Goal: Task Accomplishment & Management: Use online tool/utility

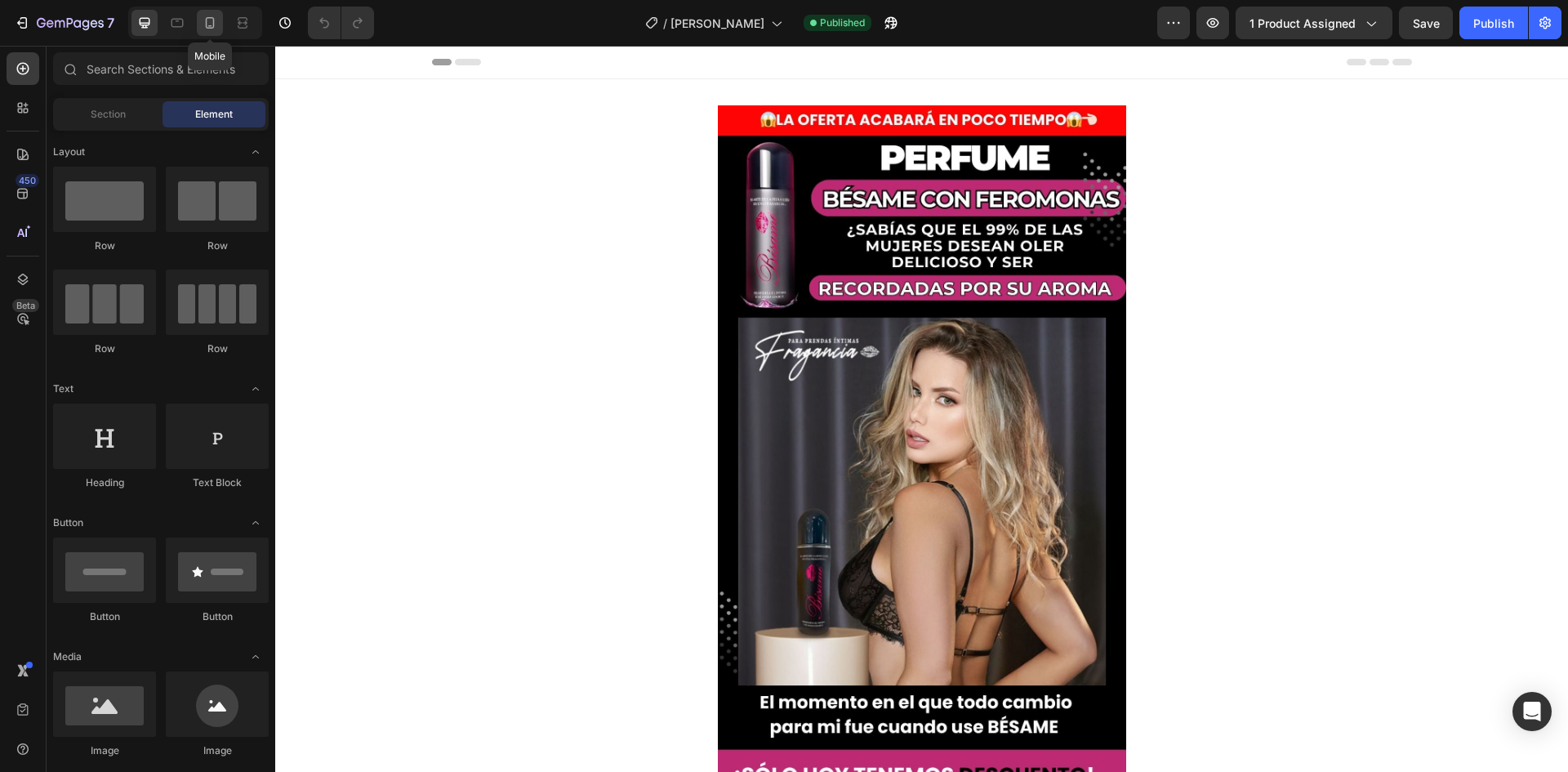
click at [198, 19] on div at bounding box center [210, 23] width 26 height 26
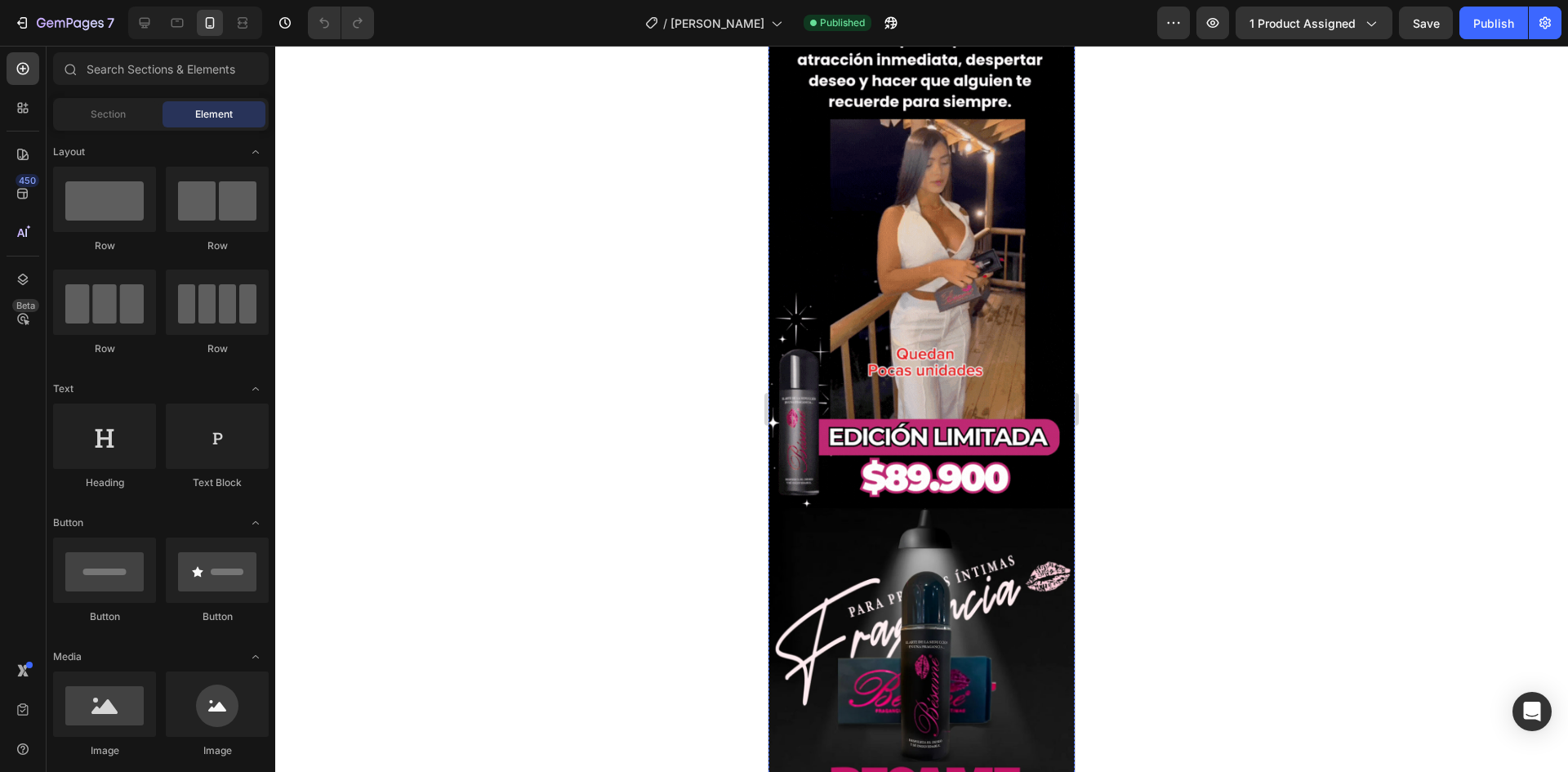
scroll to position [1471, 0]
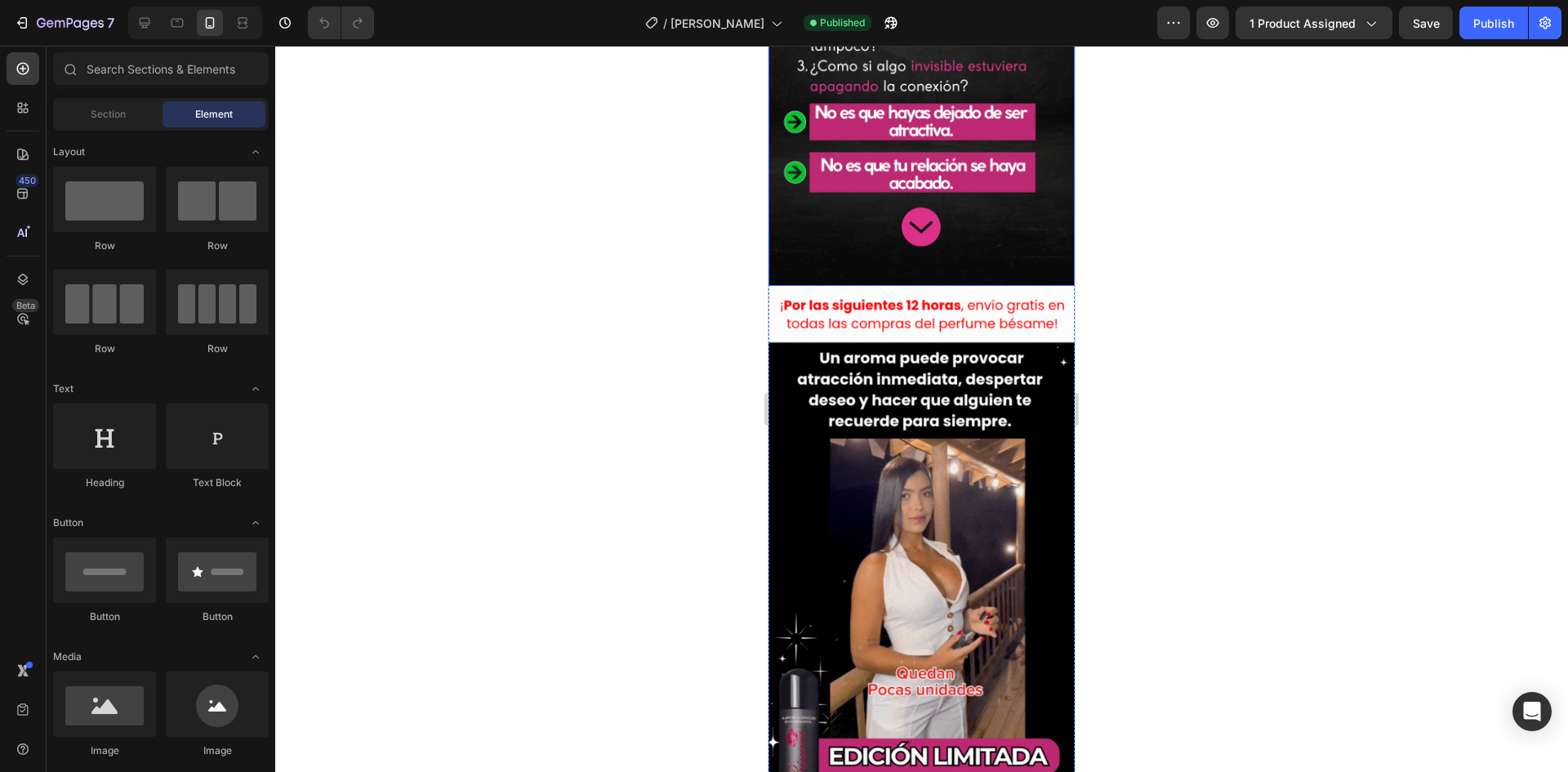
click at [928, 481] on img at bounding box center [922, 556] width 306 height 541
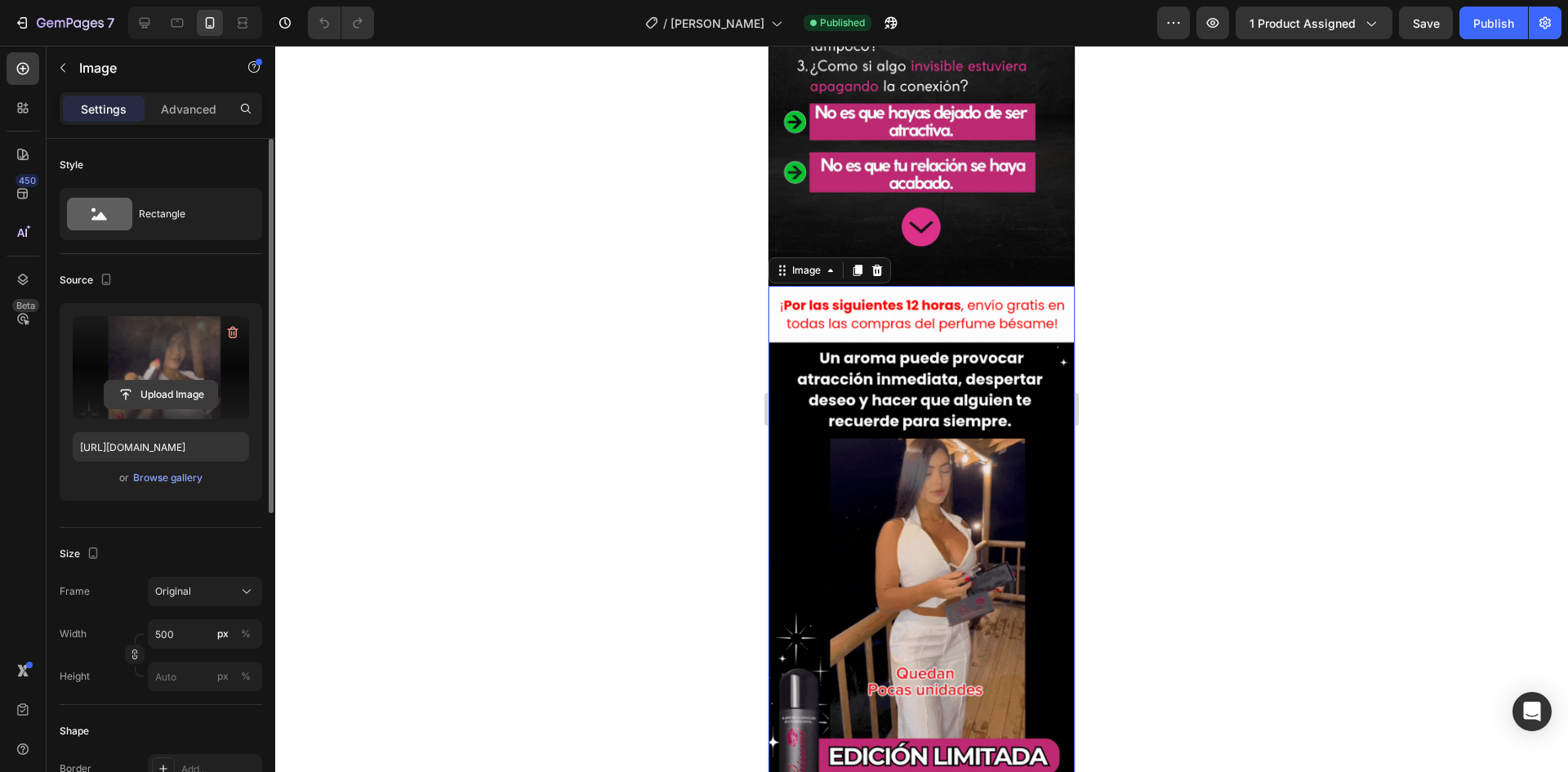
click at [185, 400] on input "file" at bounding box center [161, 394] width 113 height 28
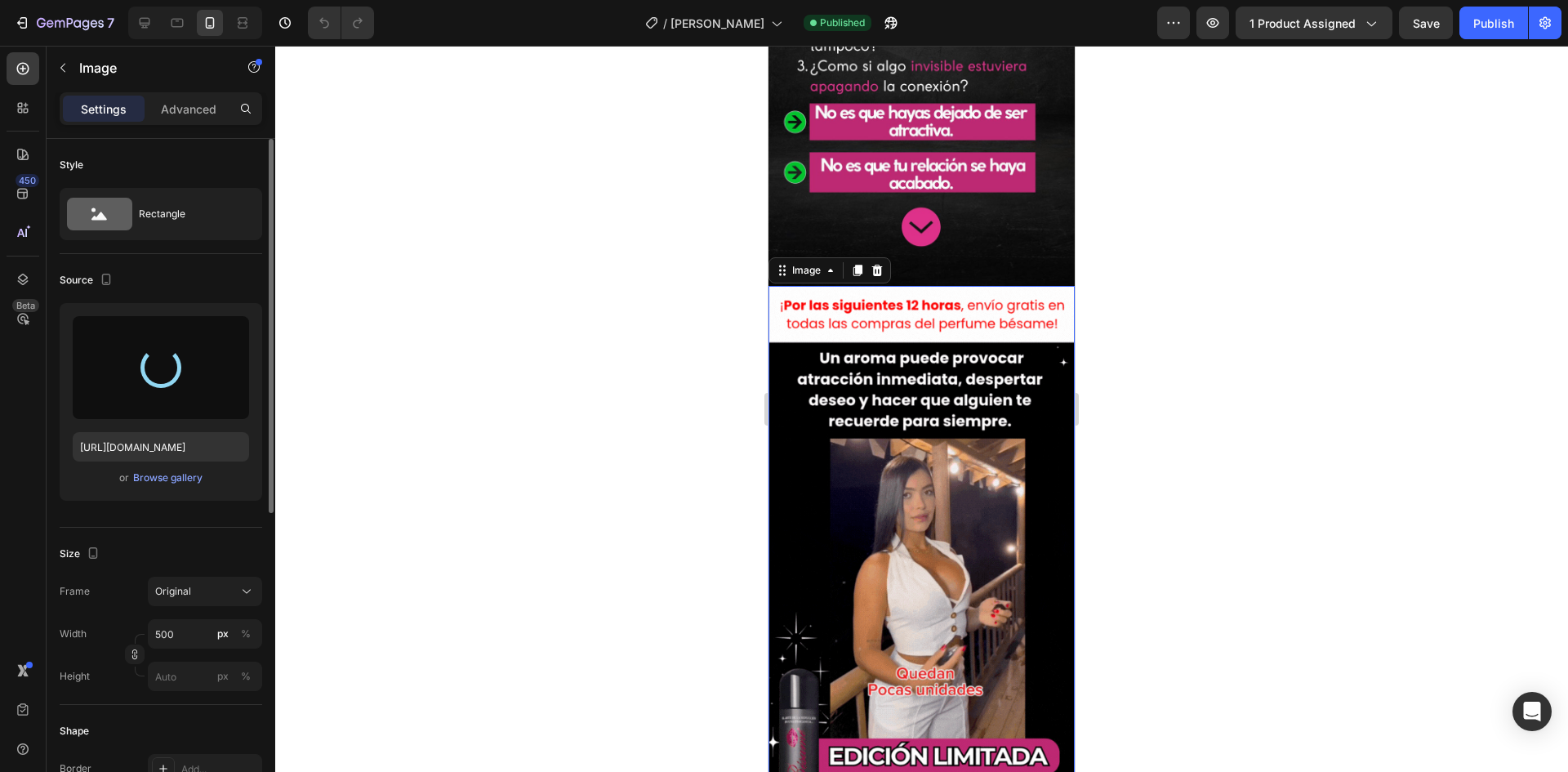
type input "[URL][DOMAIN_NAME]"
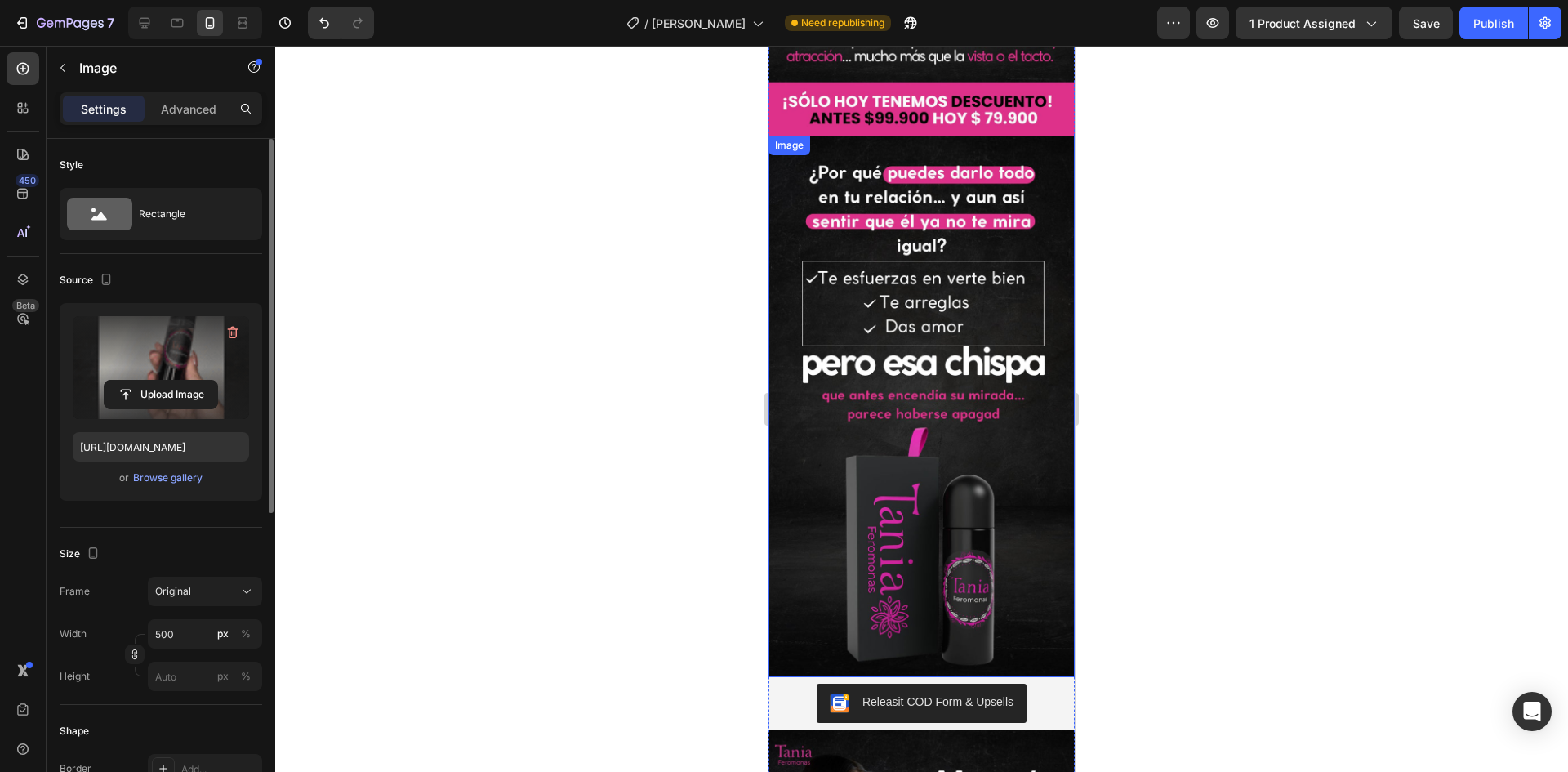
scroll to position [327, 0]
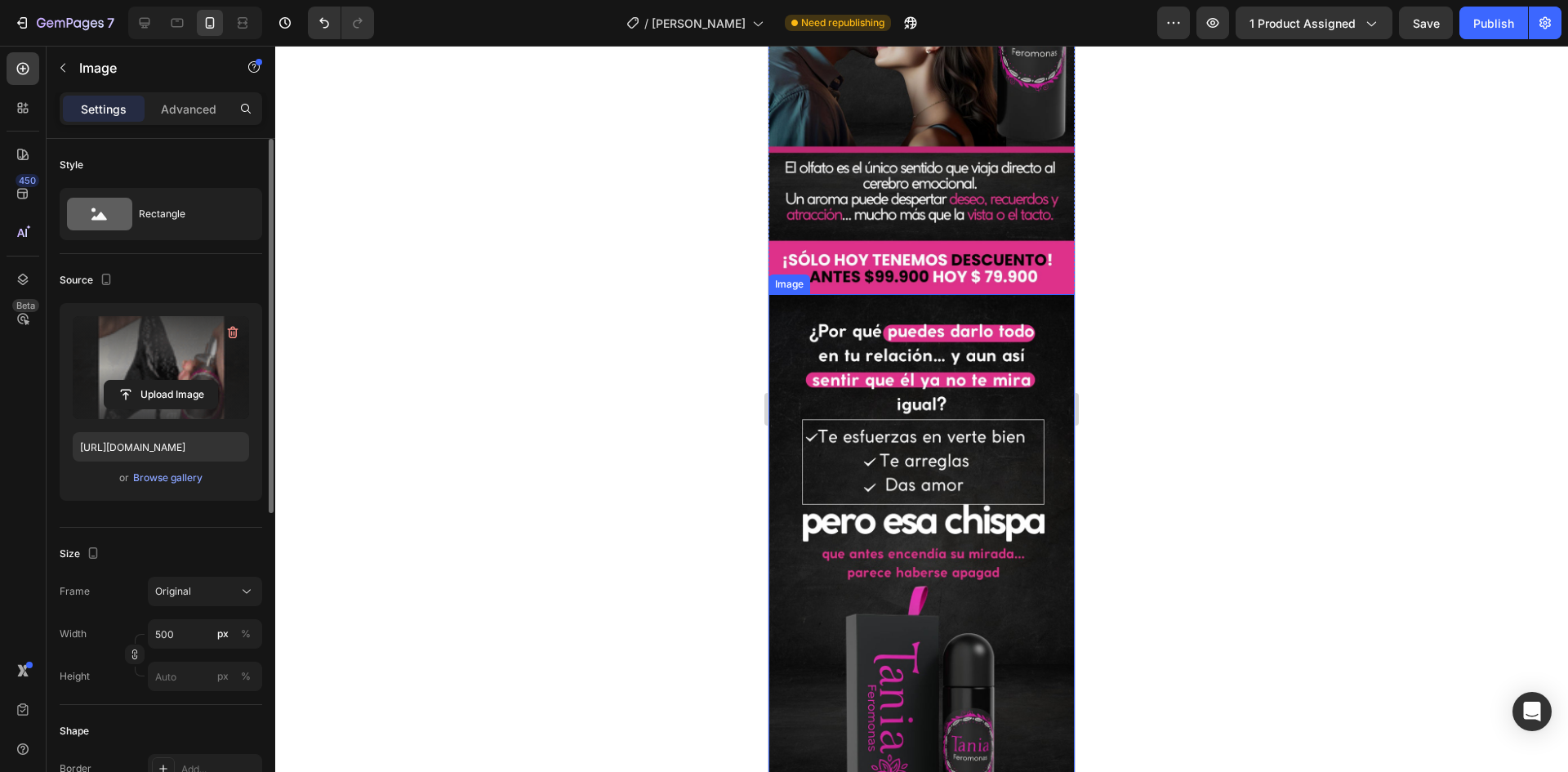
drag, startPoint x: 973, startPoint y: 455, endPoint x: 953, endPoint y: 525, distance: 72.8
click at [953, 525] on img at bounding box center [922, 564] width 306 height 541
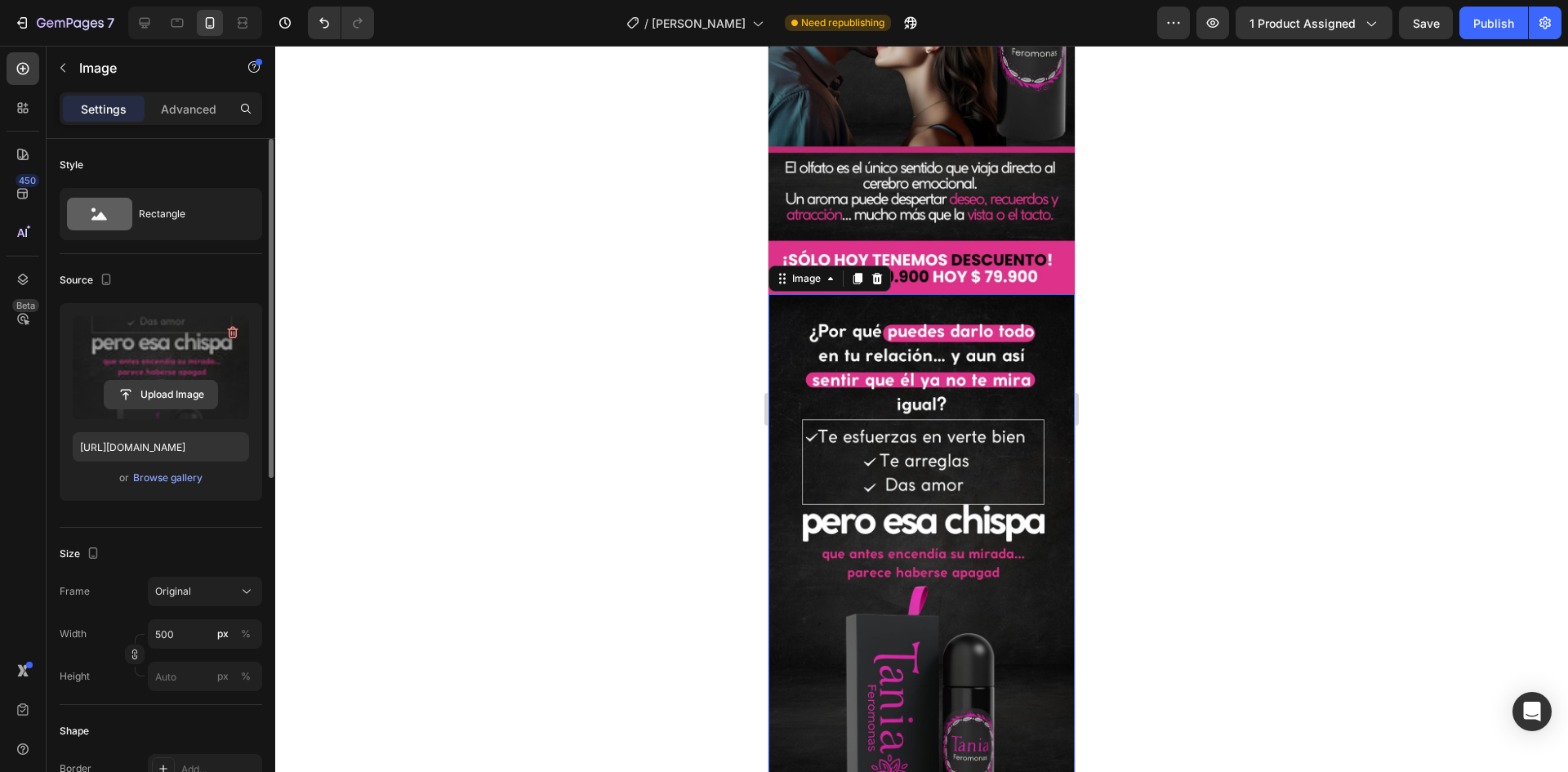
click at [183, 403] on input "file" at bounding box center [161, 394] width 113 height 28
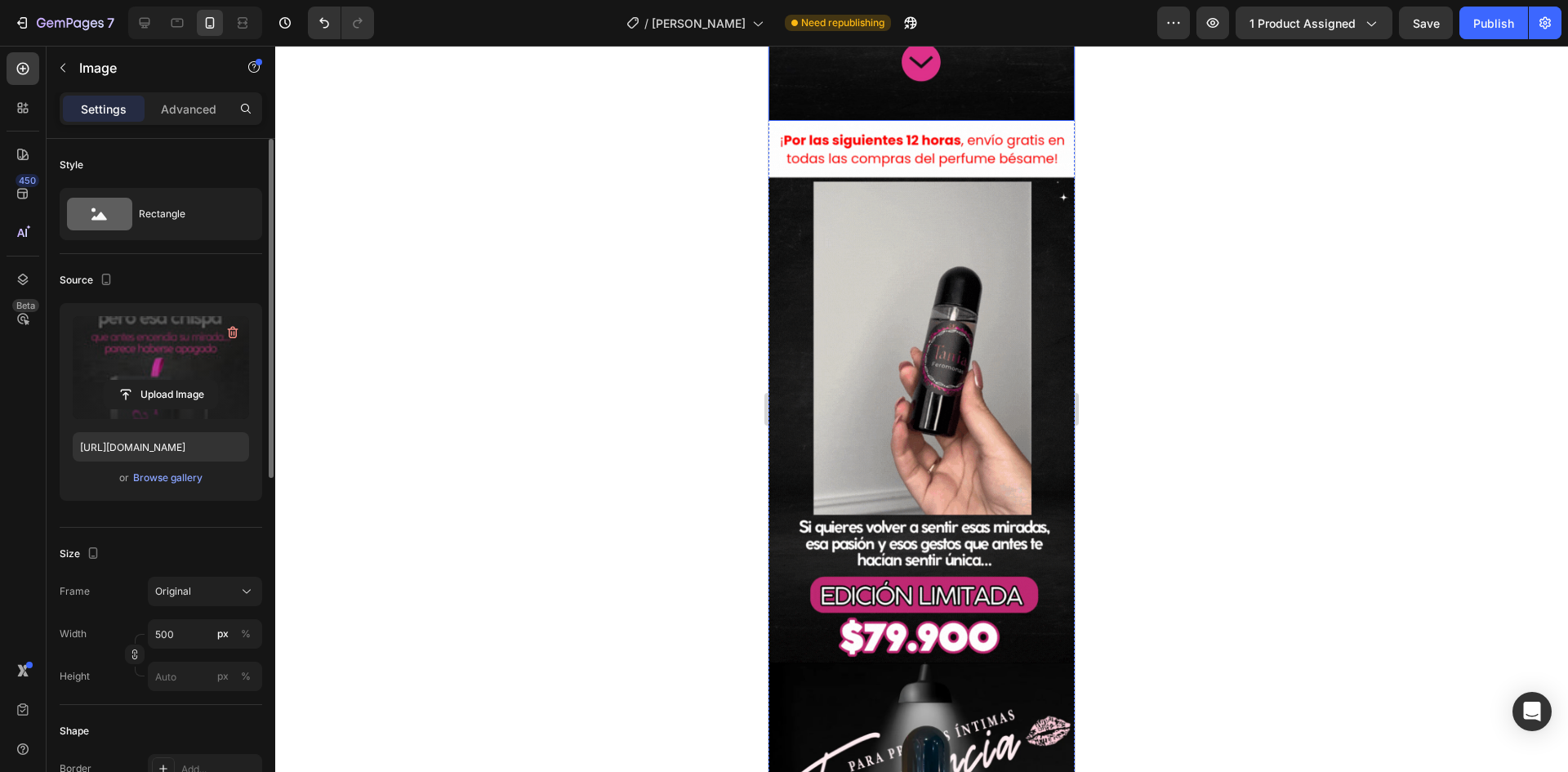
scroll to position [1634, 0]
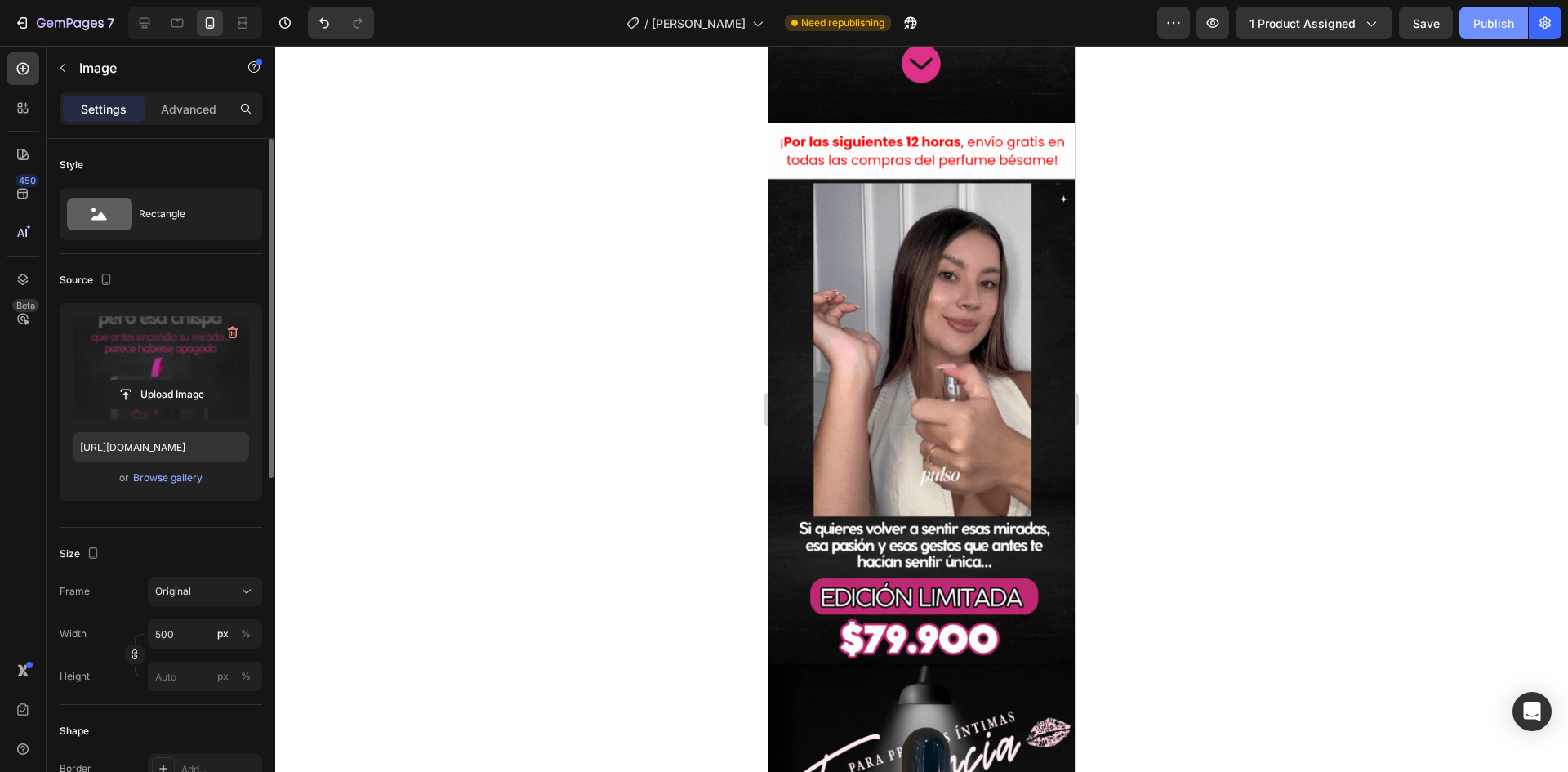
click at [1491, 35] on button "Publish" at bounding box center [1494, 23] width 69 height 33
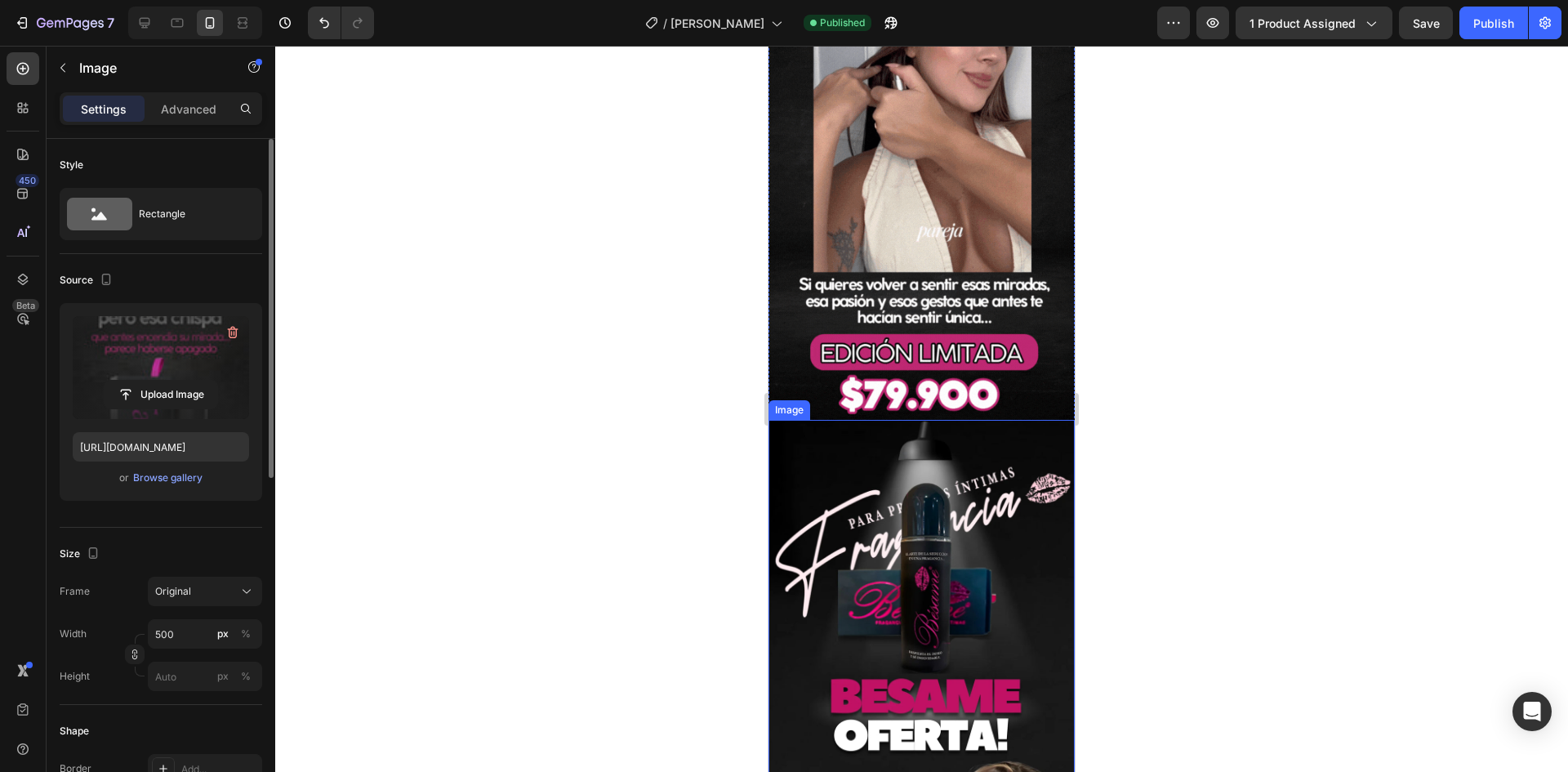
scroll to position [1879, 0]
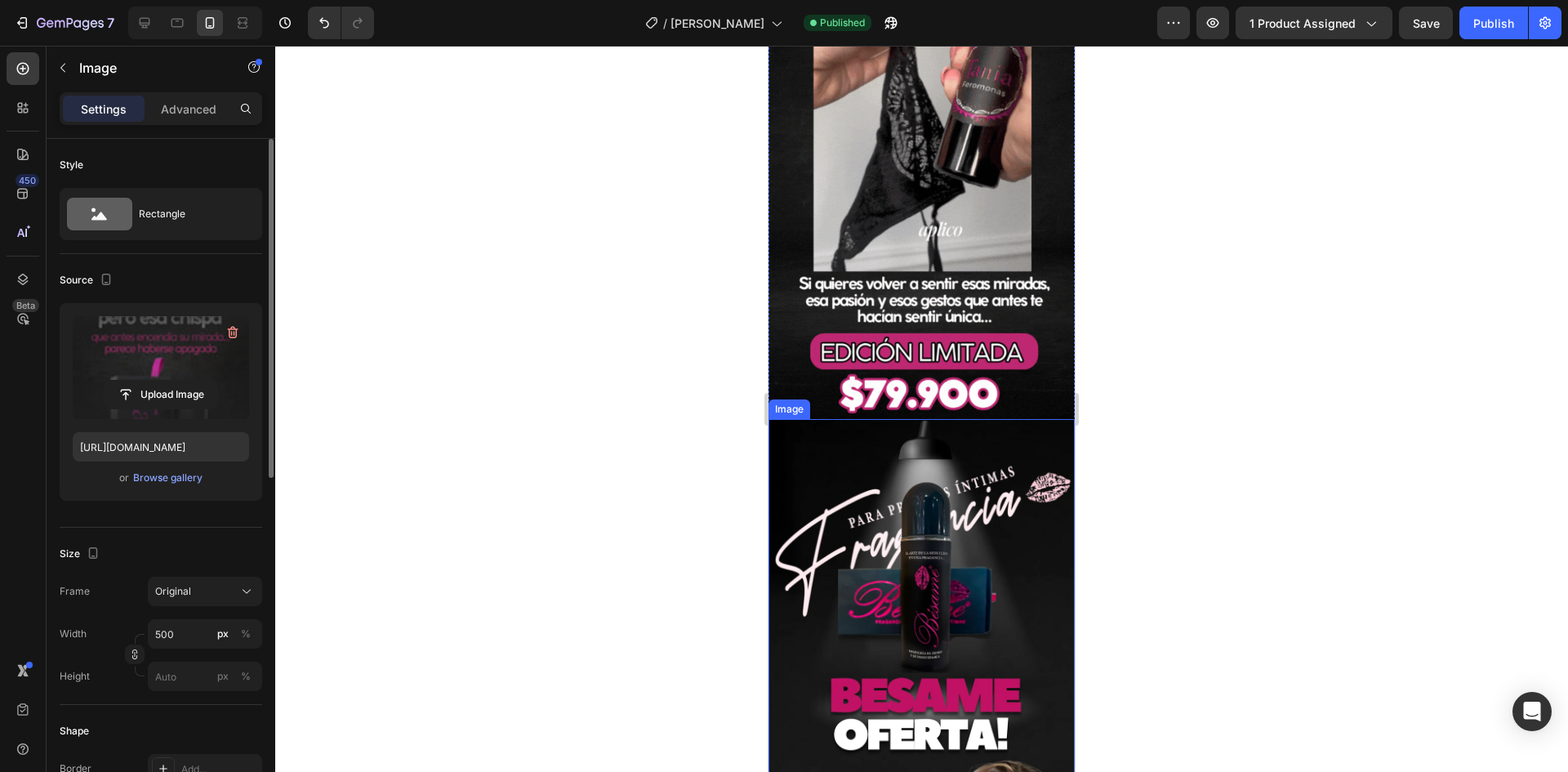
click at [885, 537] on img at bounding box center [922, 726] width 306 height 613
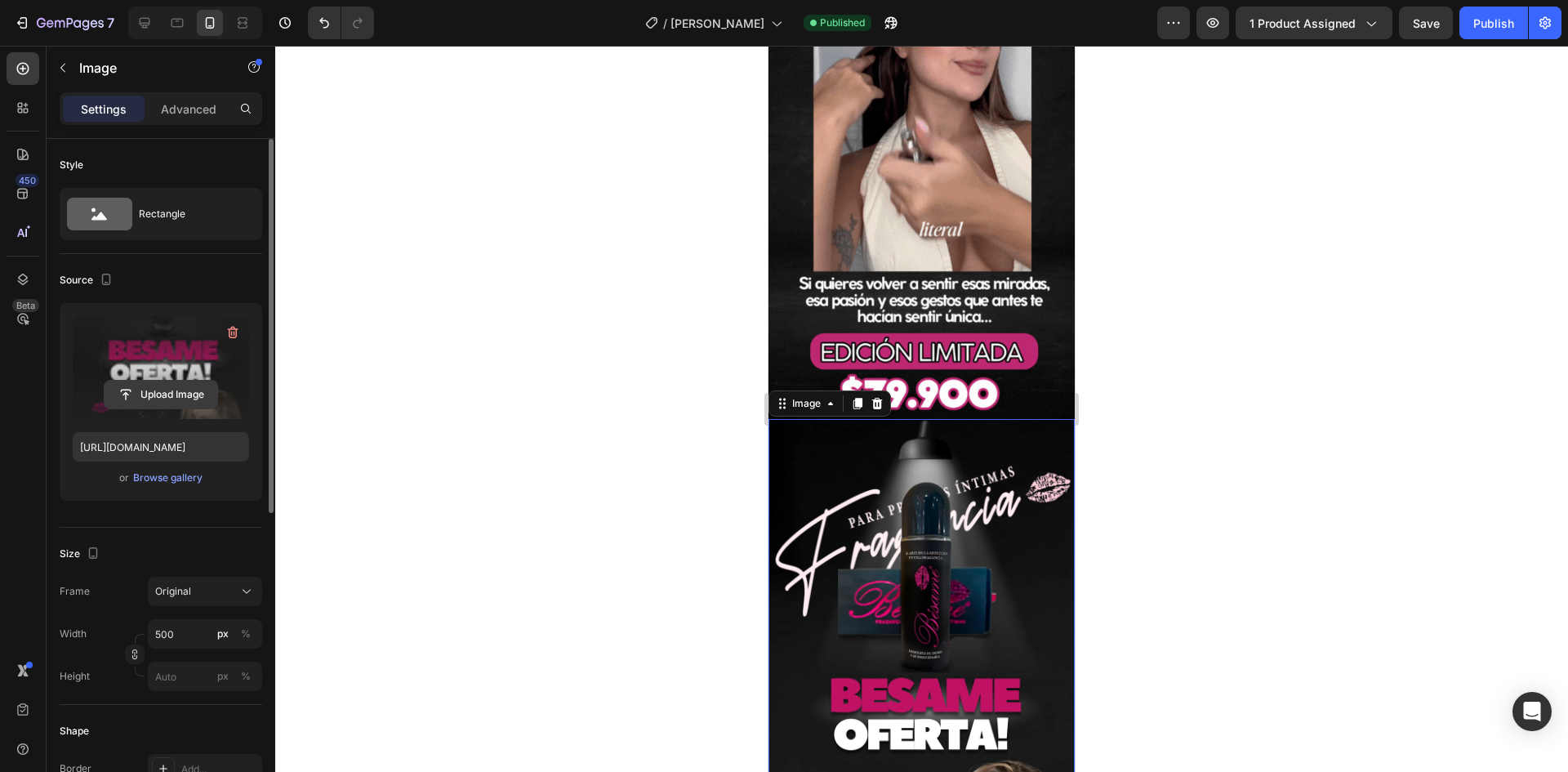
click at [188, 392] on input "file" at bounding box center [161, 394] width 113 height 28
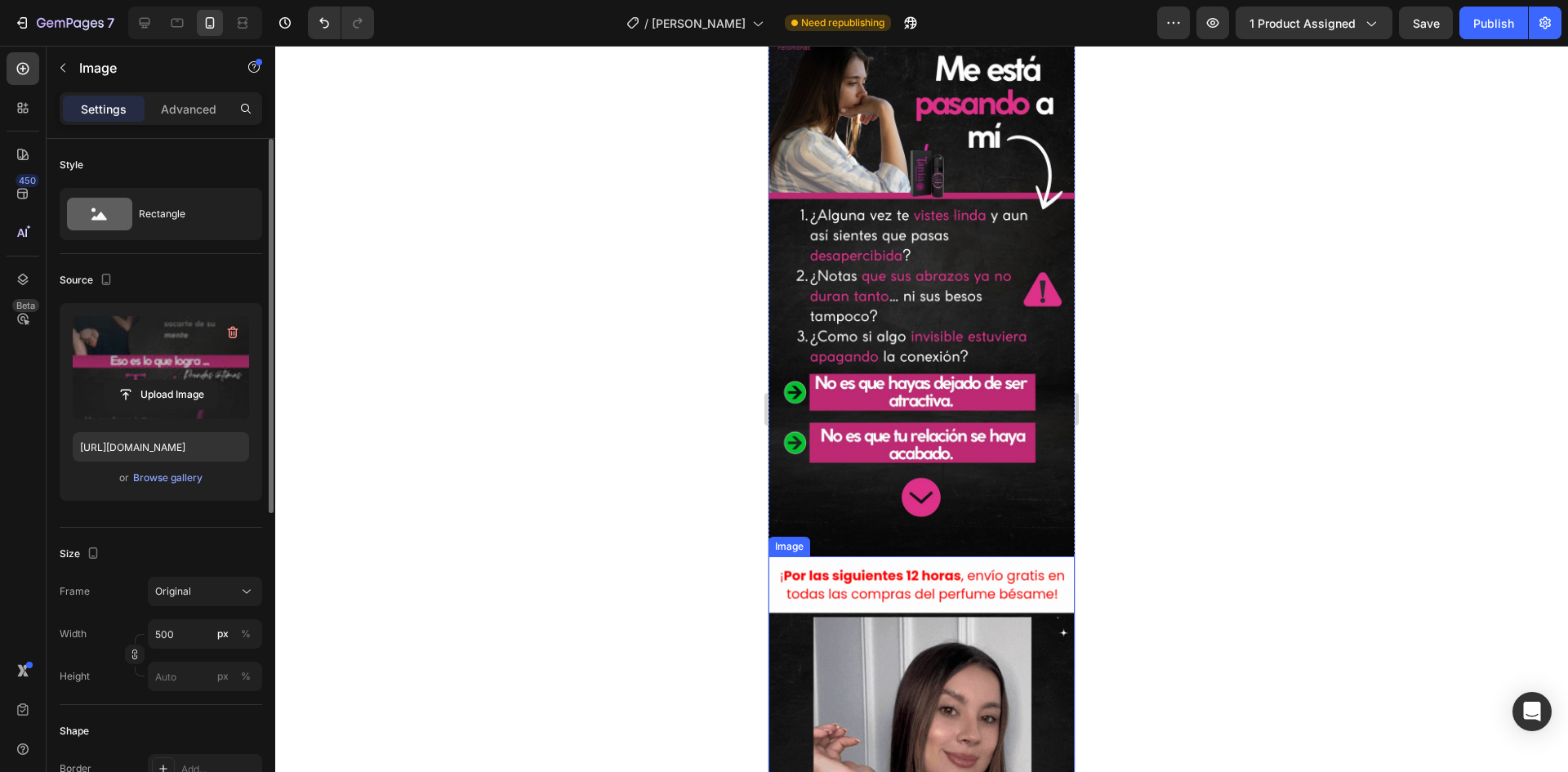
scroll to position [1144, 0]
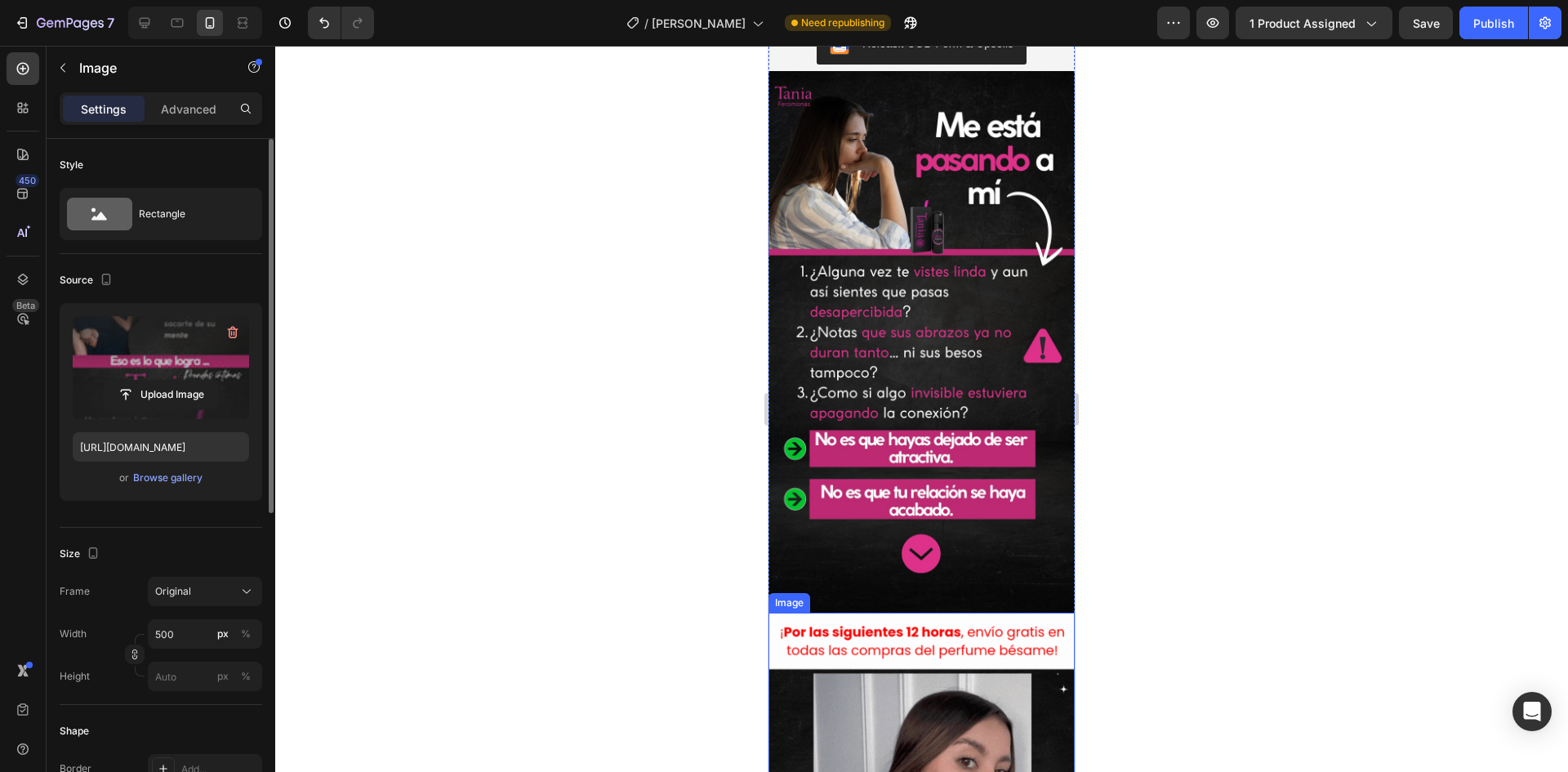
click at [949, 437] on img at bounding box center [922, 342] width 306 height 541
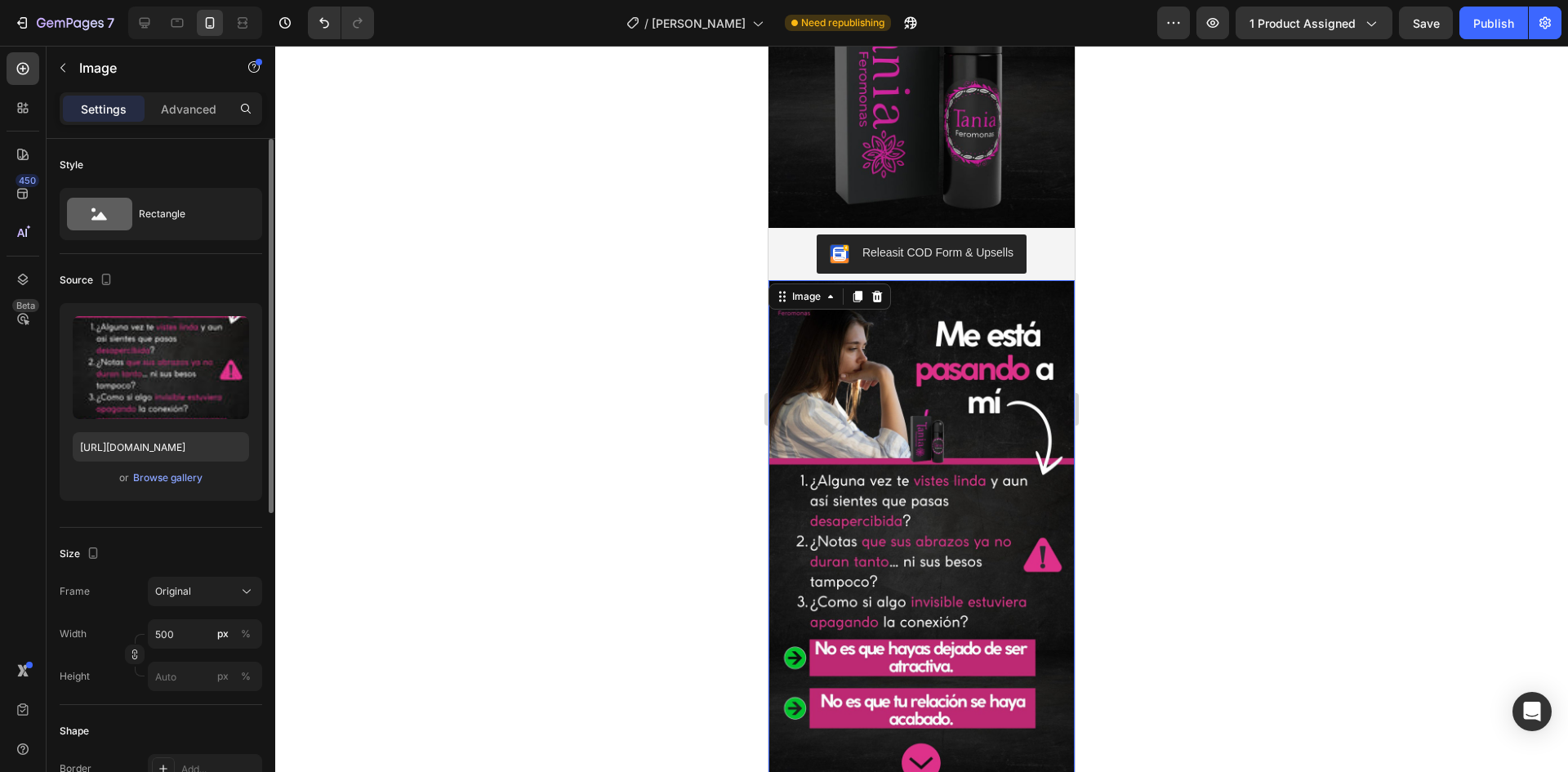
scroll to position [899, 0]
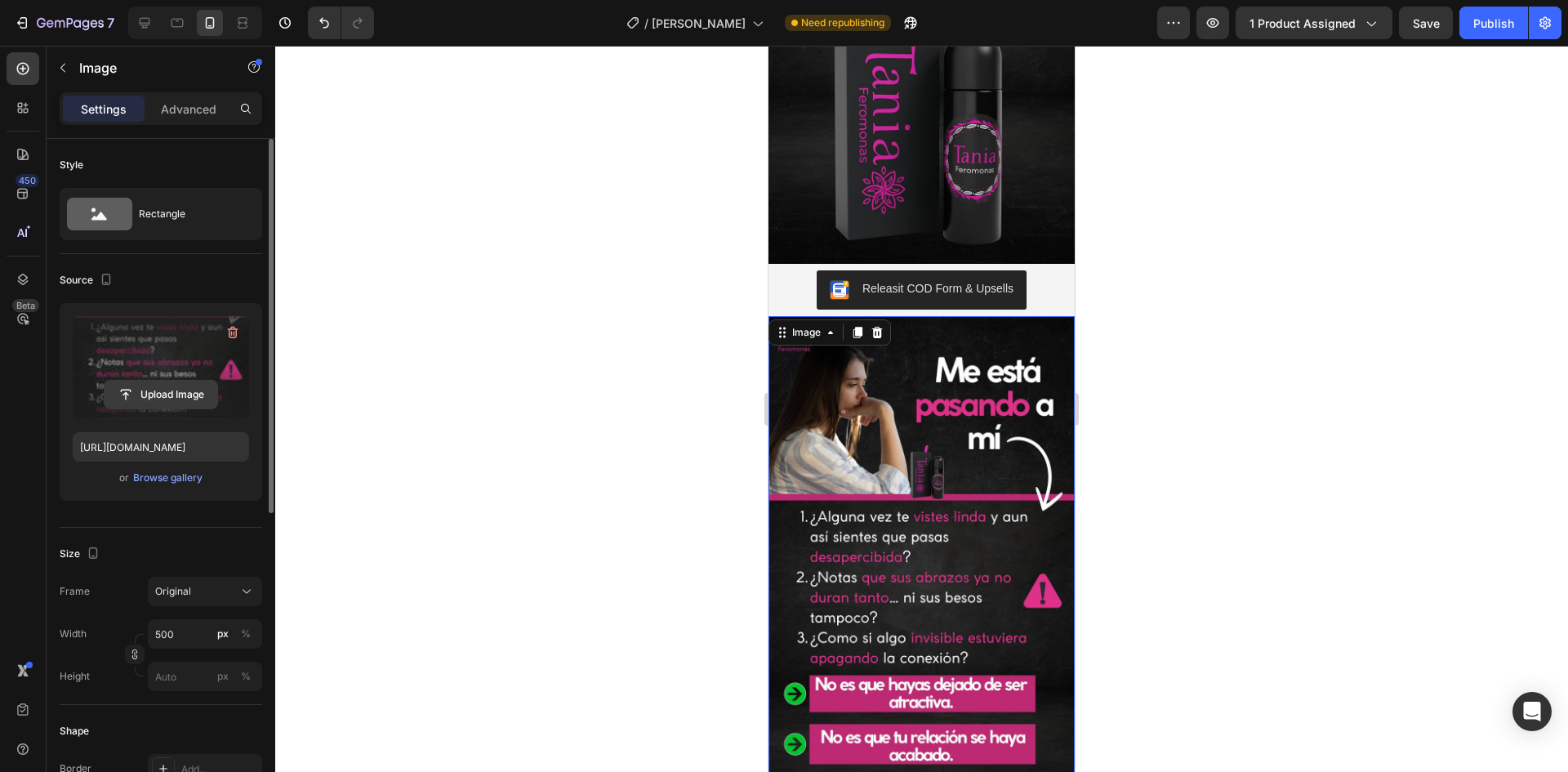
click at [183, 400] on input "file" at bounding box center [161, 394] width 113 height 28
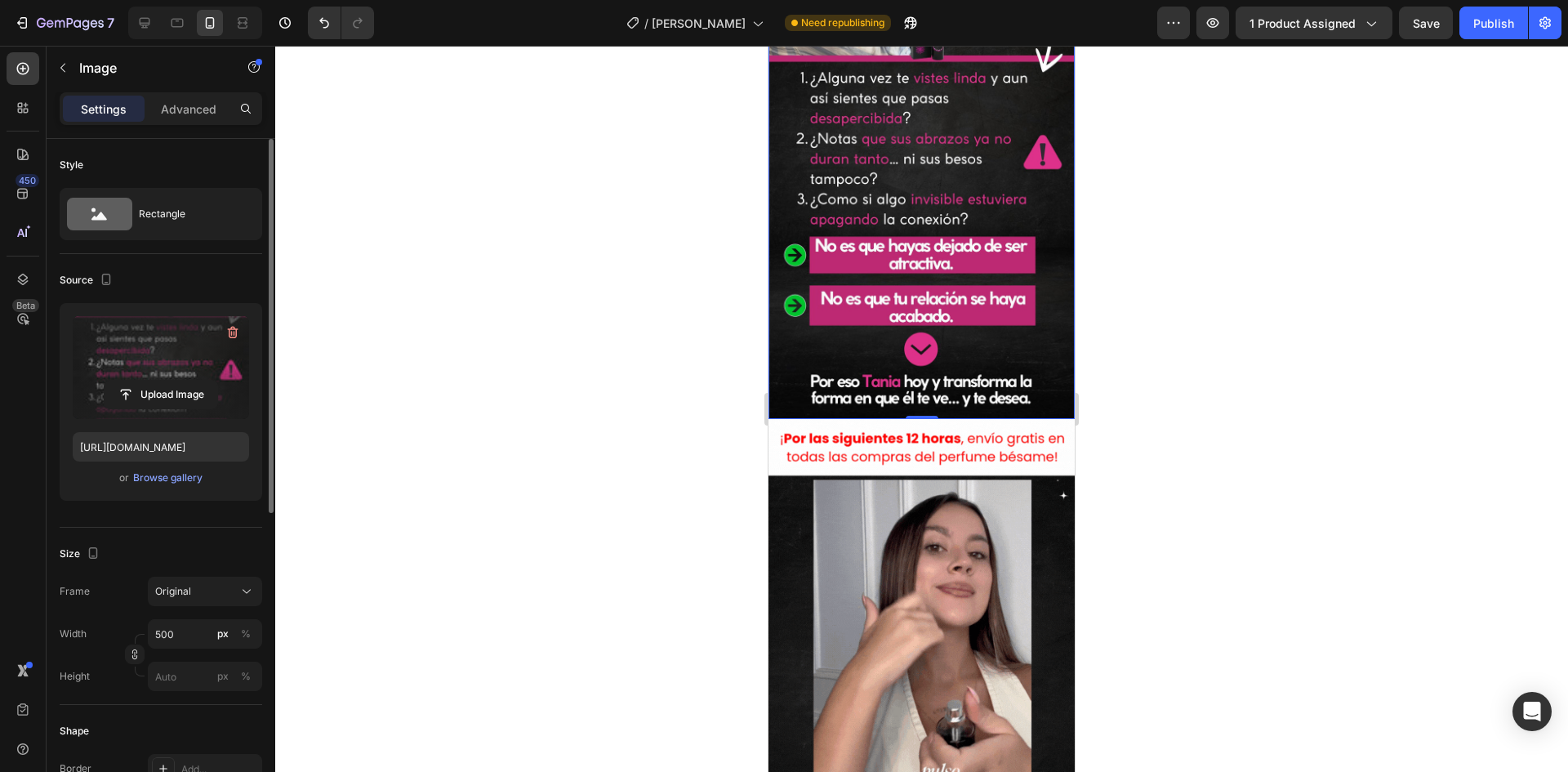
scroll to position [1389, 0]
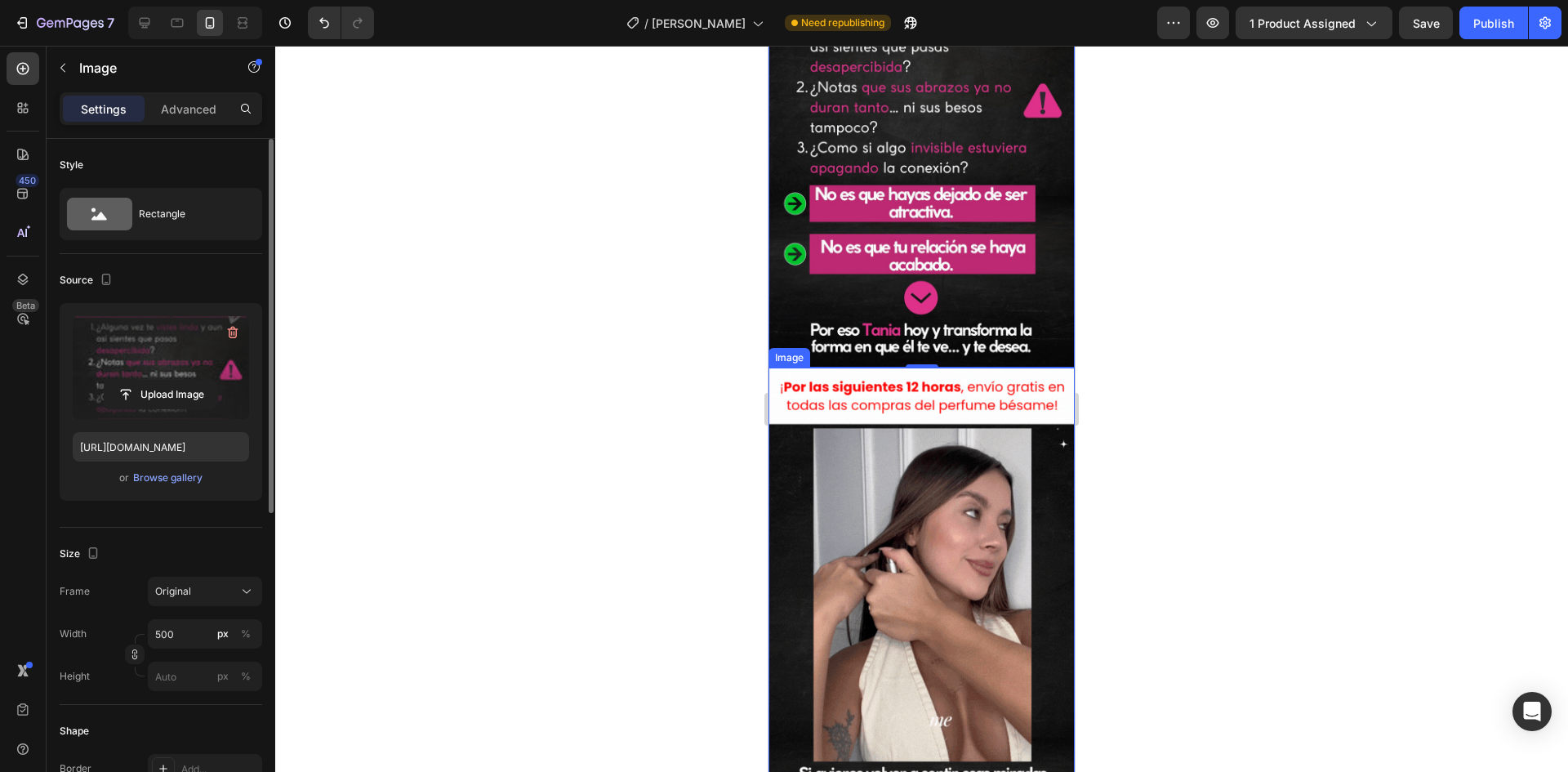
click at [843, 512] on img at bounding box center [922, 638] width 306 height 541
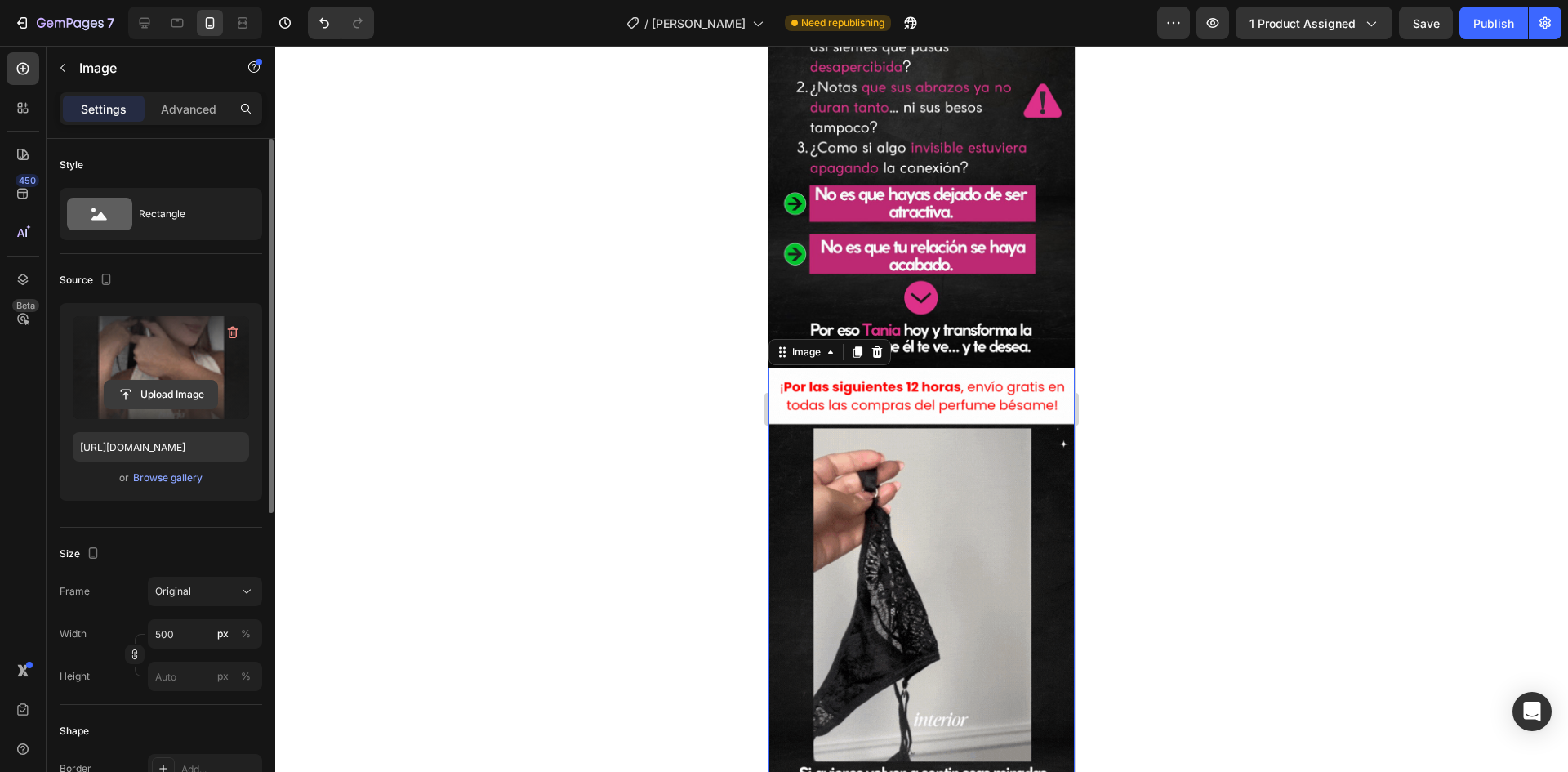
click at [201, 394] on input "file" at bounding box center [161, 394] width 113 height 28
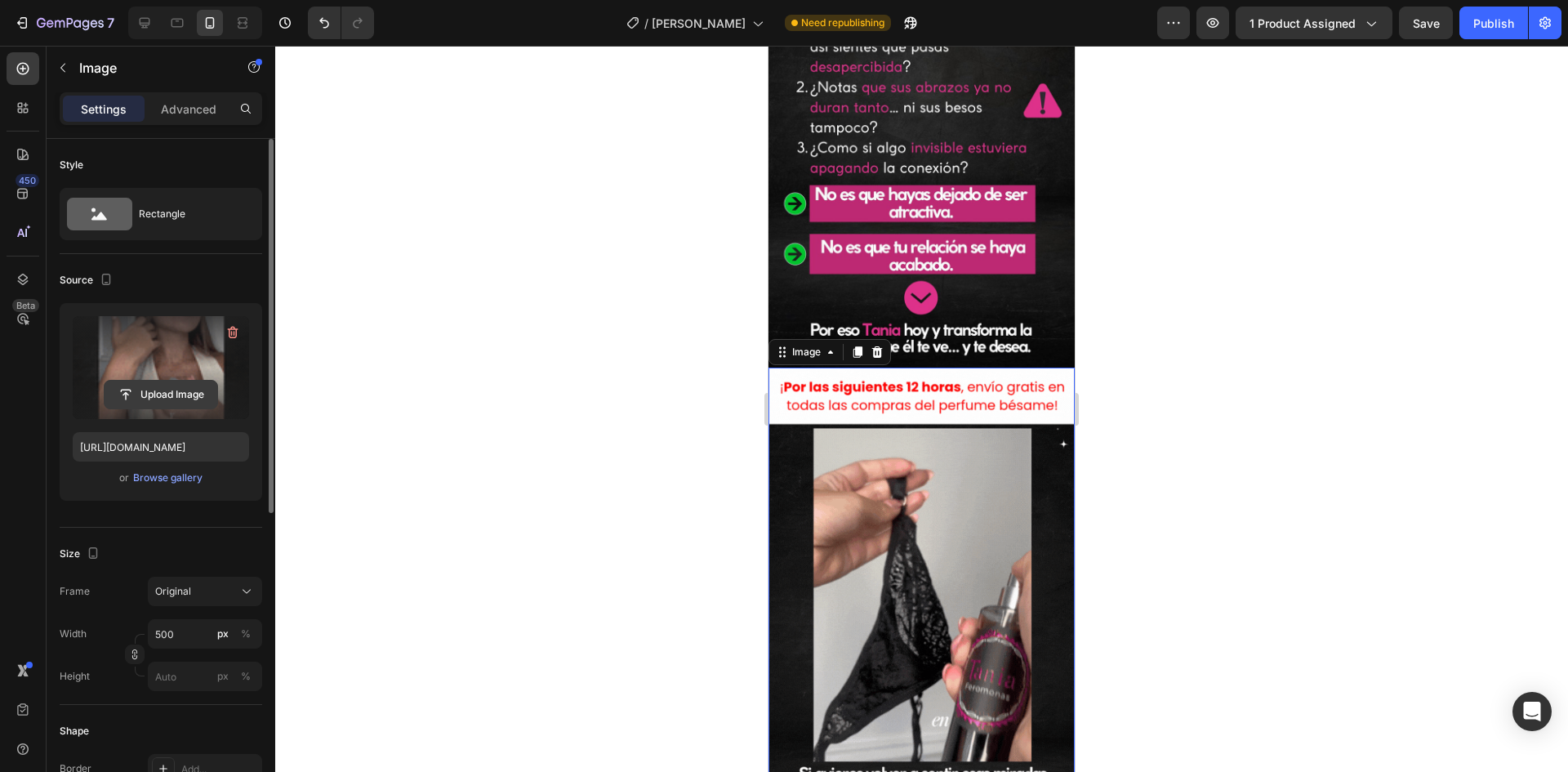
click at [187, 398] on input "file" at bounding box center [161, 394] width 113 height 28
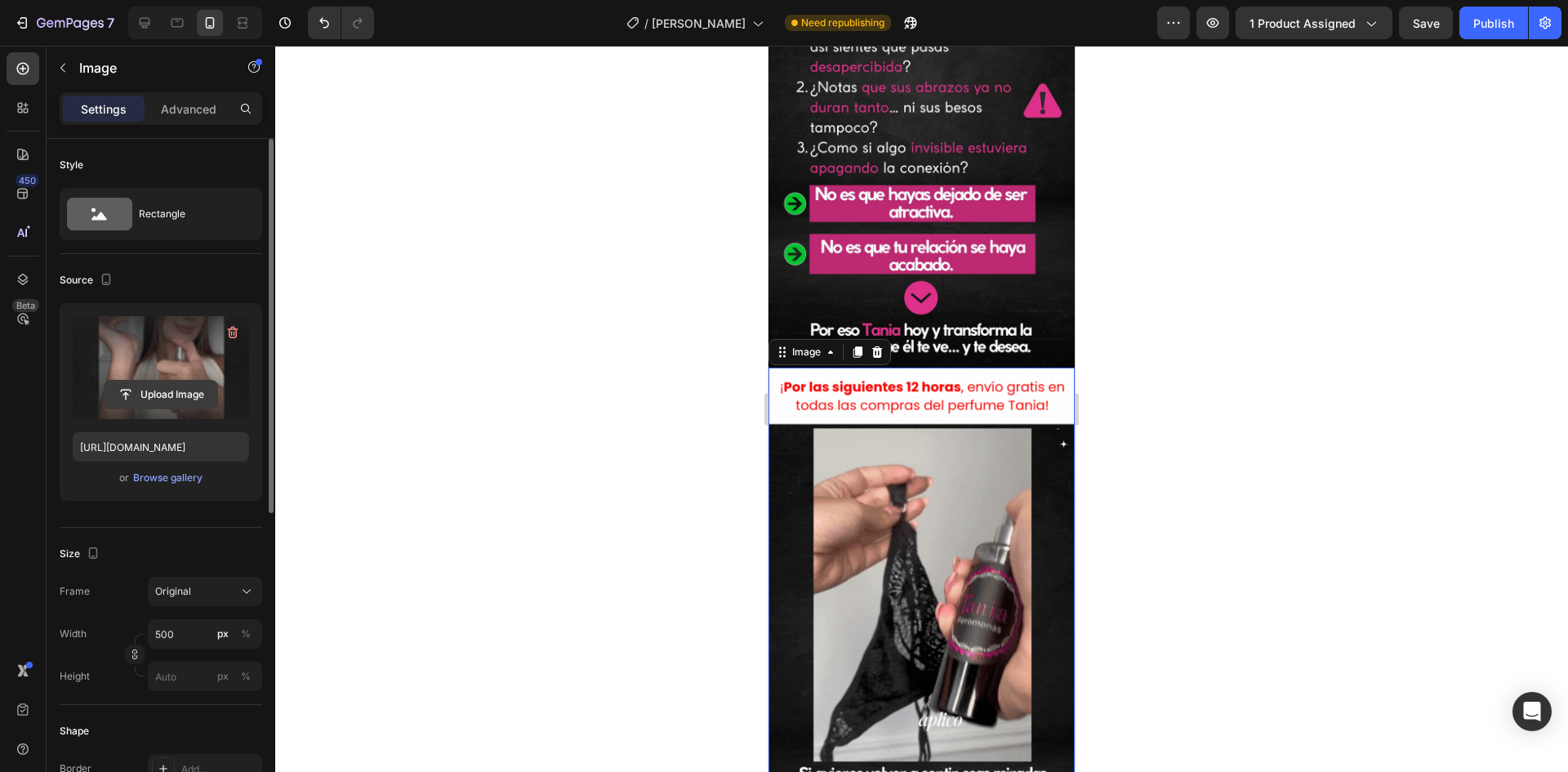
click at [180, 394] on input "file" at bounding box center [161, 394] width 113 height 28
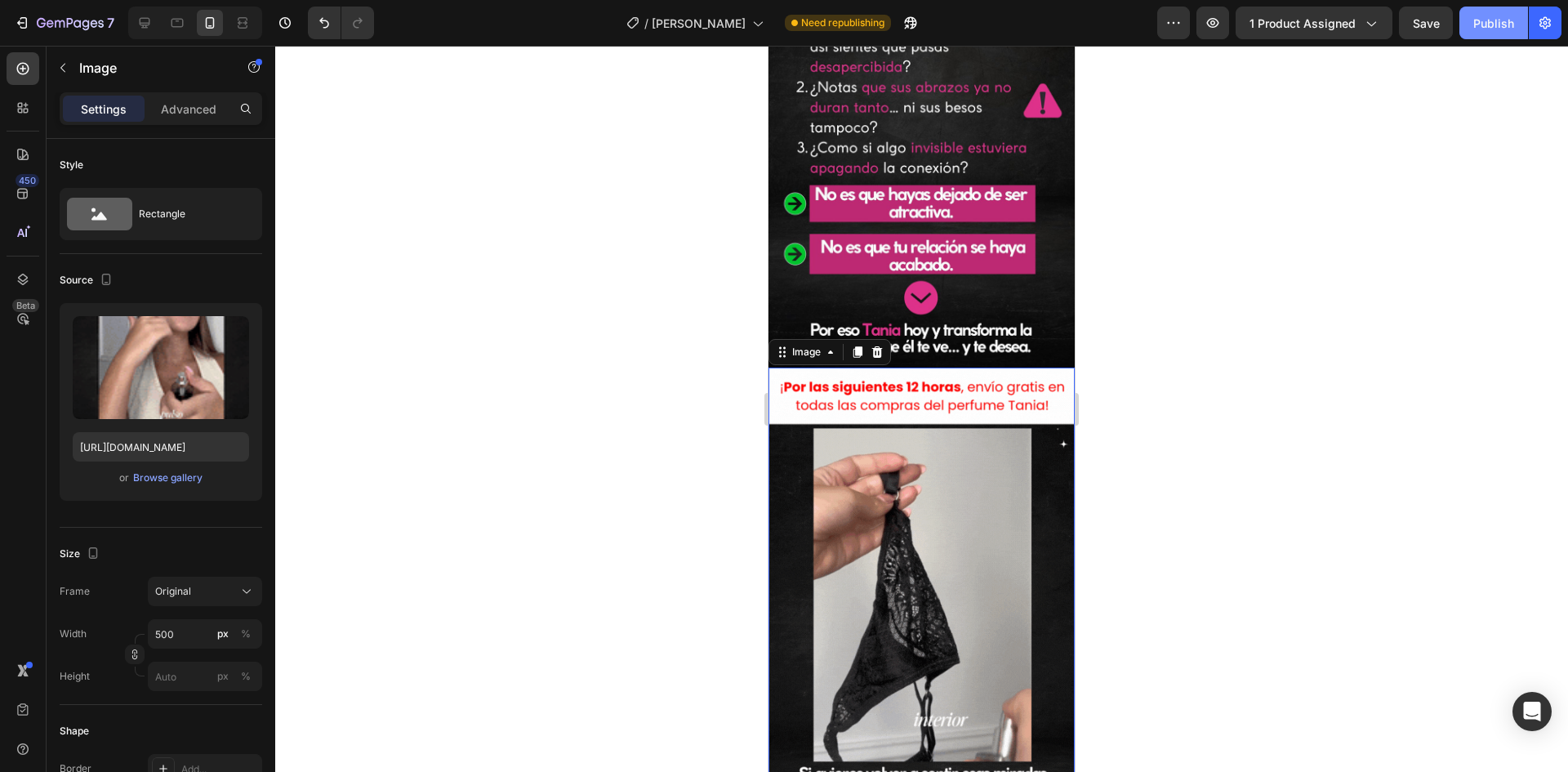
click at [1505, 26] on div "Publish" at bounding box center [1494, 23] width 41 height 17
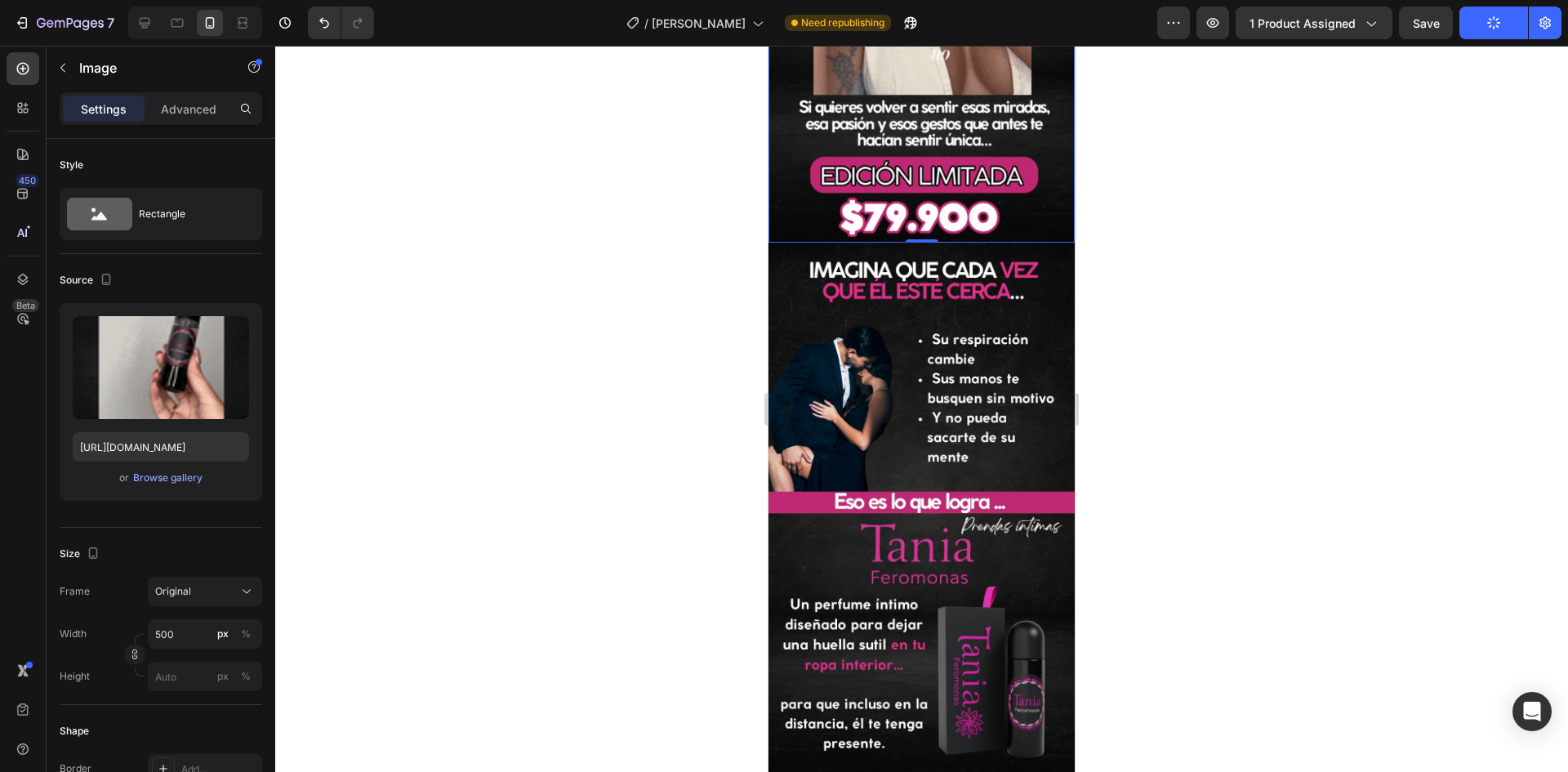
scroll to position [1961, 0]
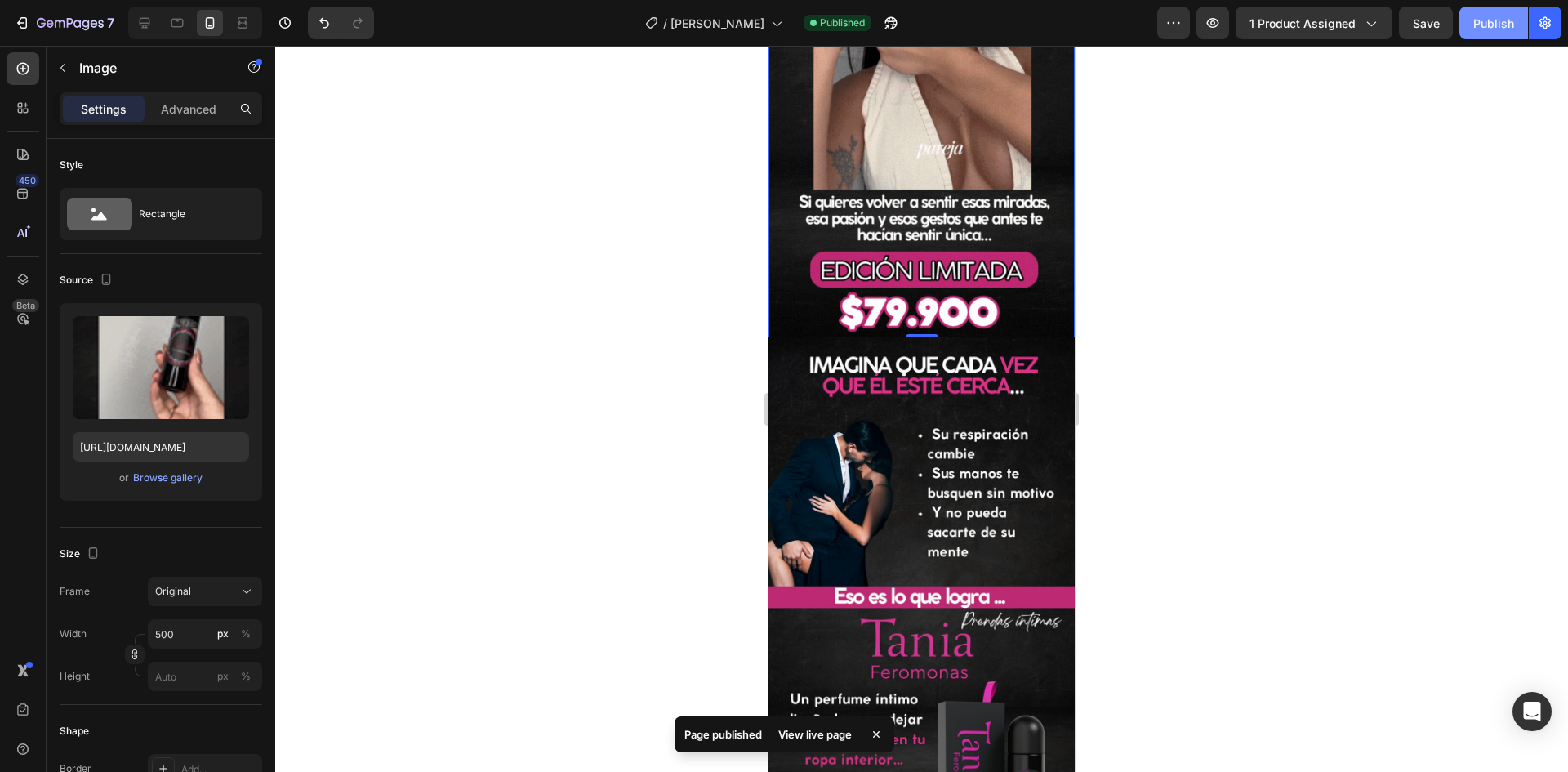
click at [1508, 14] on div "Publish" at bounding box center [1494, 23] width 41 height 17
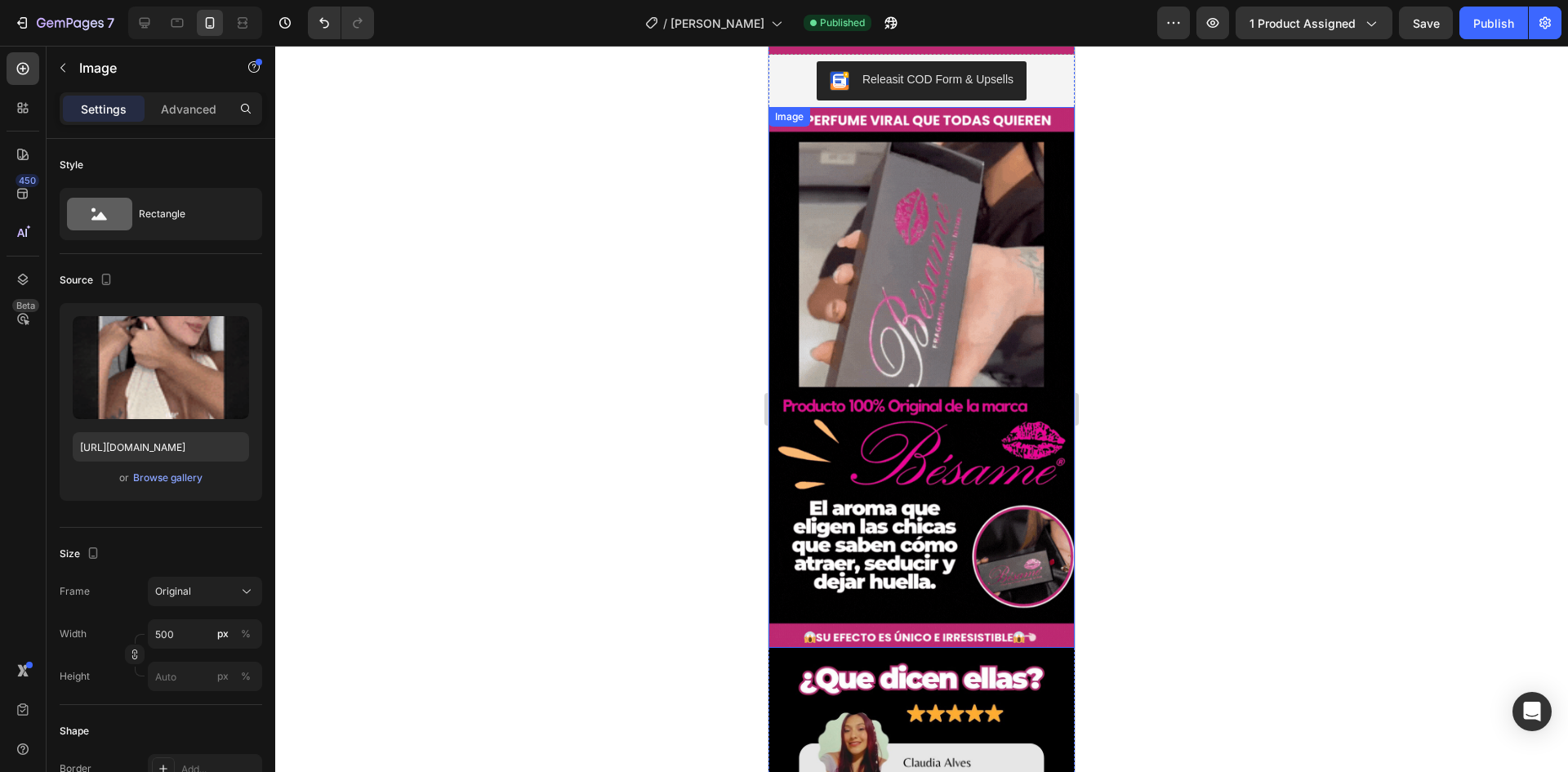
scroll to position [2778, 0]
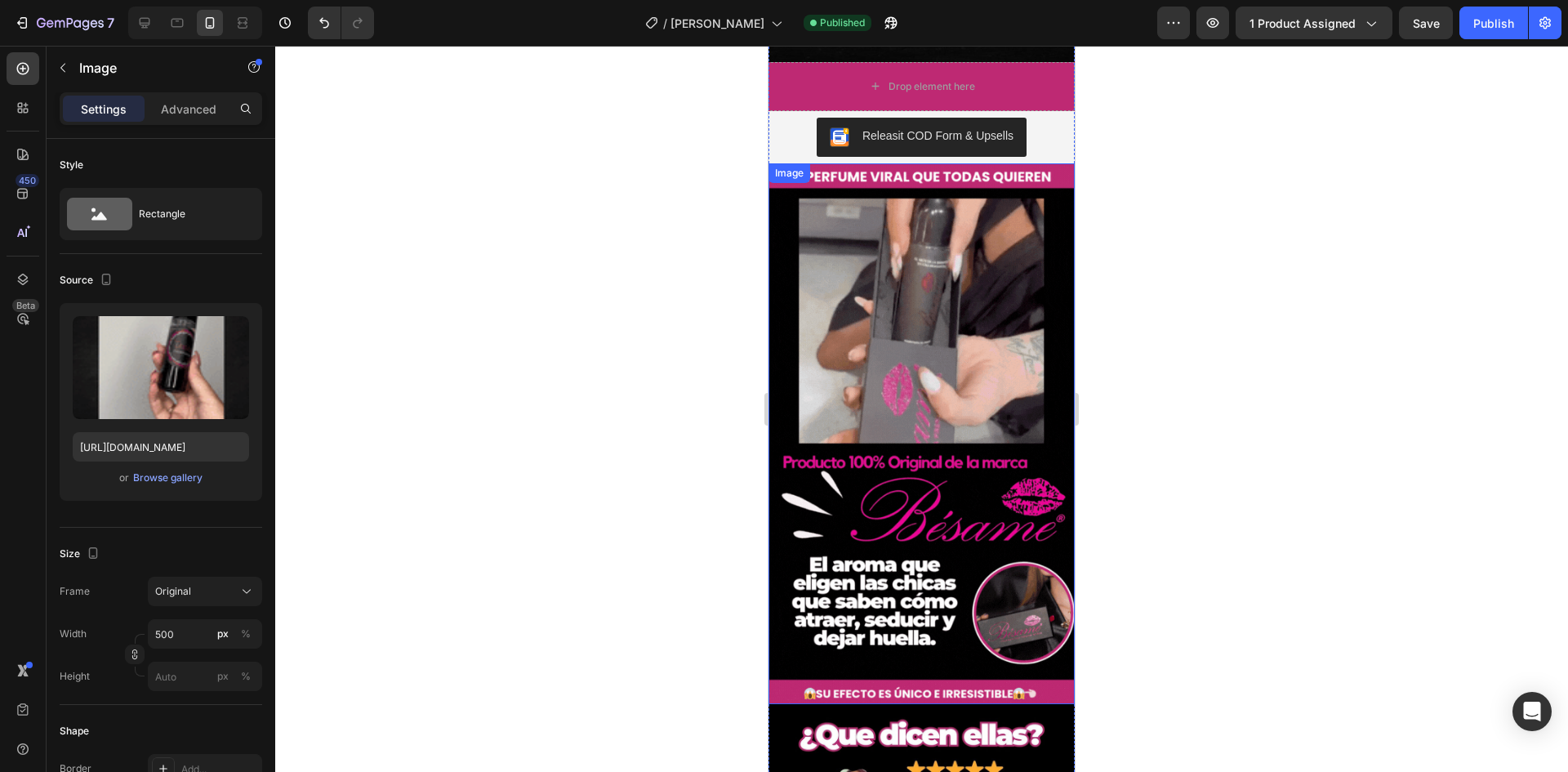
click at [978, 403] on img at bounding box center [922, 434] width 306 height 541
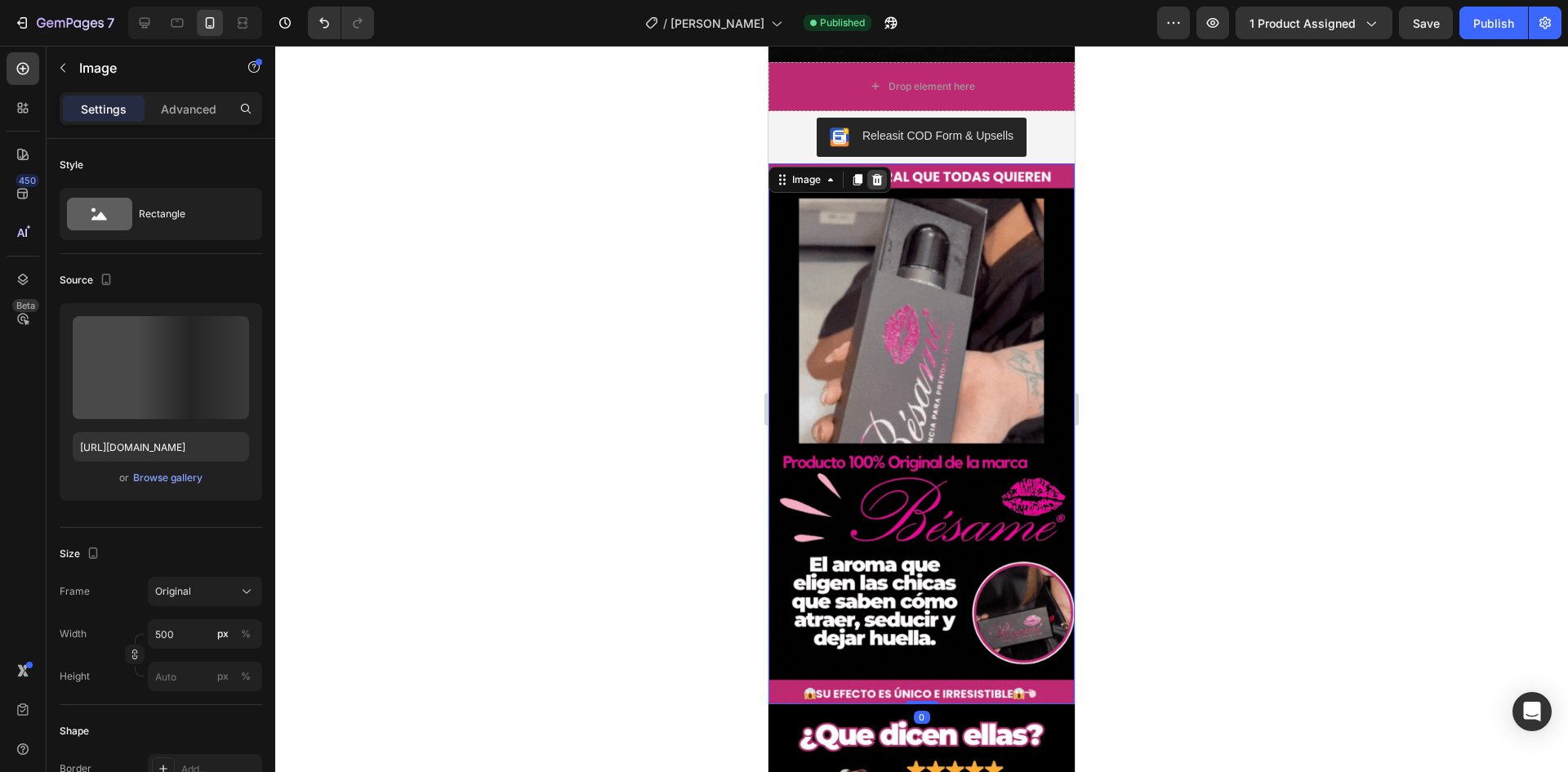
click at [871, 174] on icon at bounding box center [878, 180] width 13 height 13
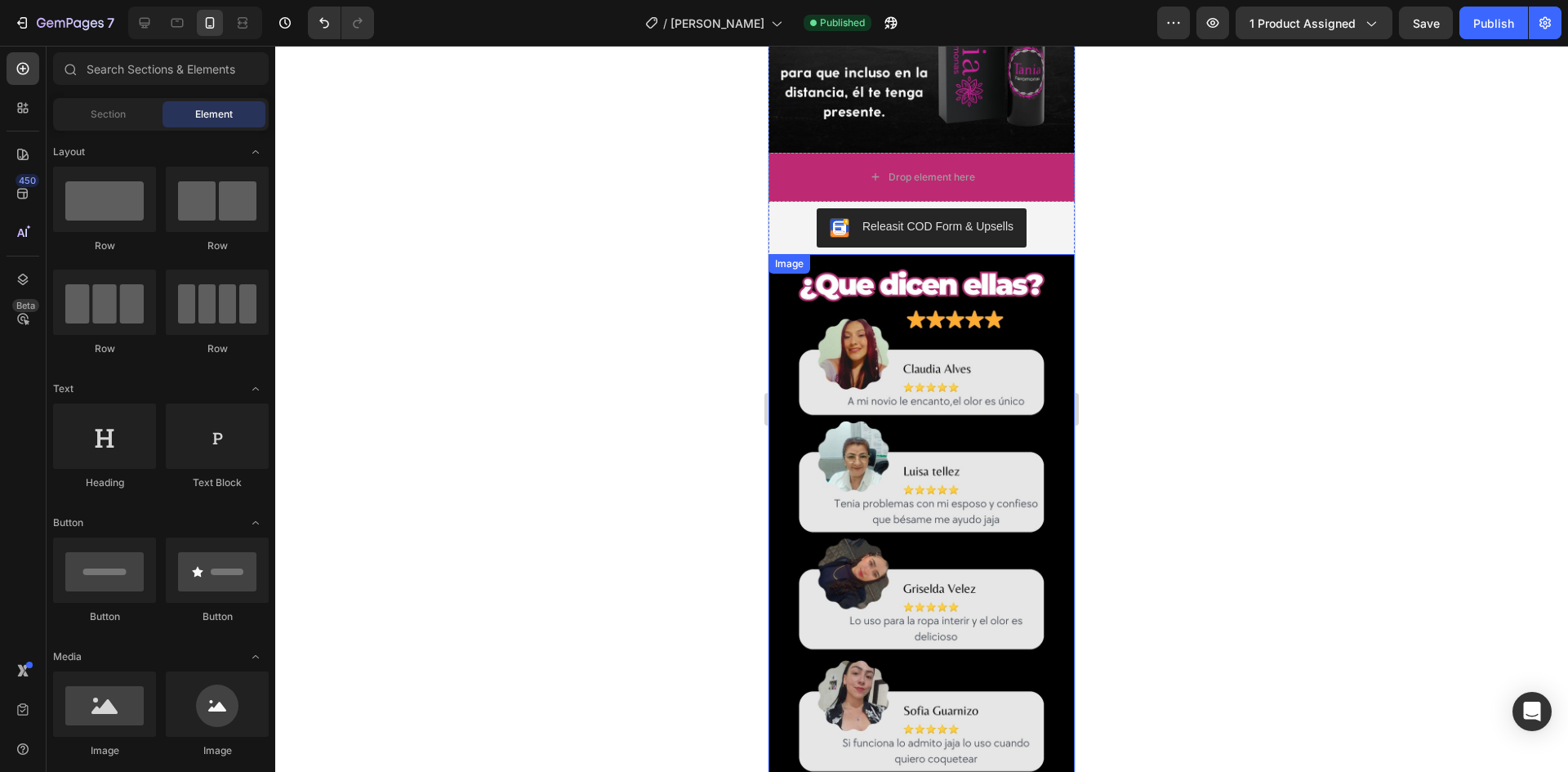
scroll to position [2452, 0]
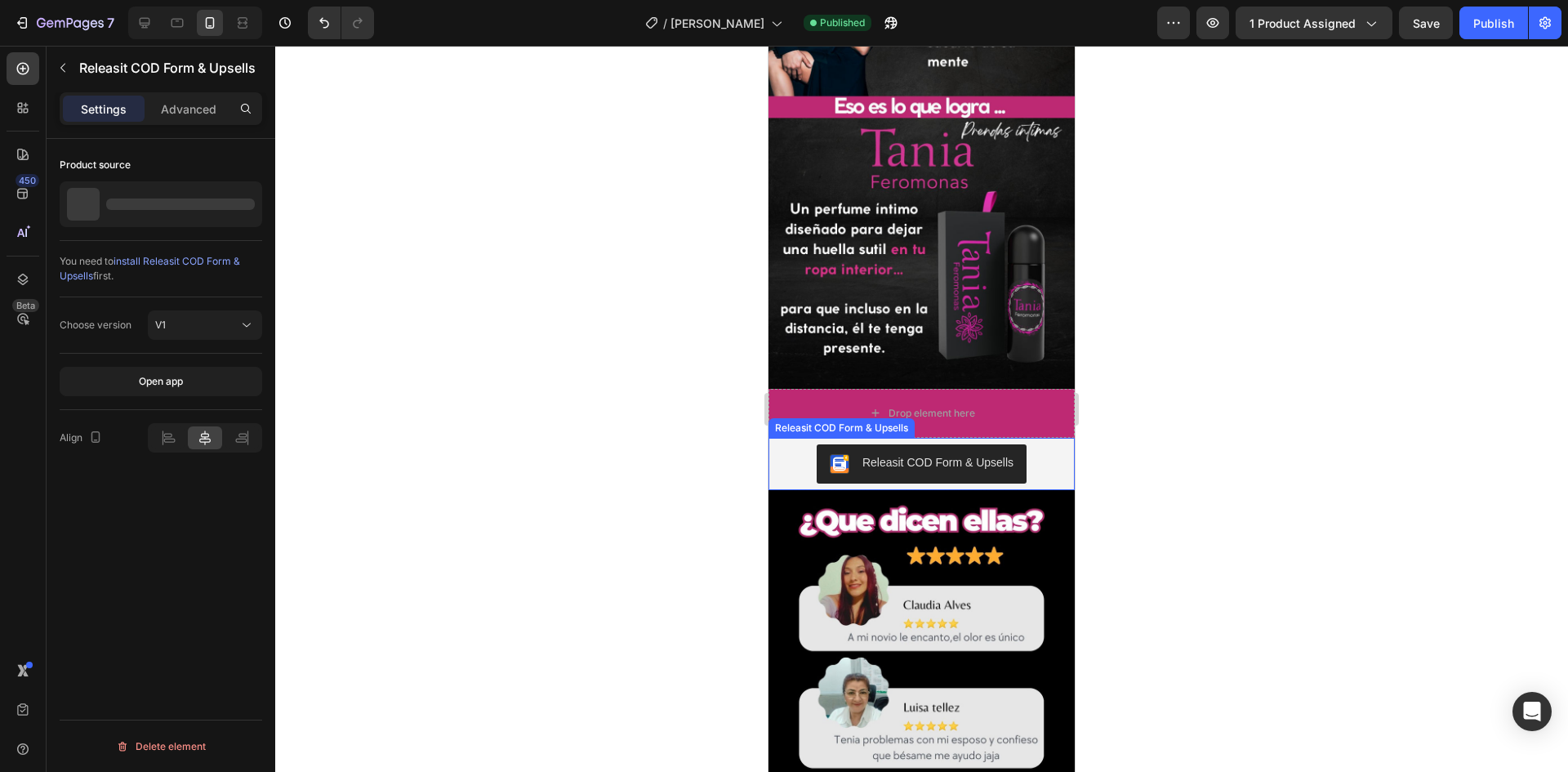
click at [1022, 445] on div "Releasit COD Form & Upsells" at bounding box center [922, 464] width 293 height 39
click at [920, 485] on div at bounding box center [922, 487] width 33 height 5
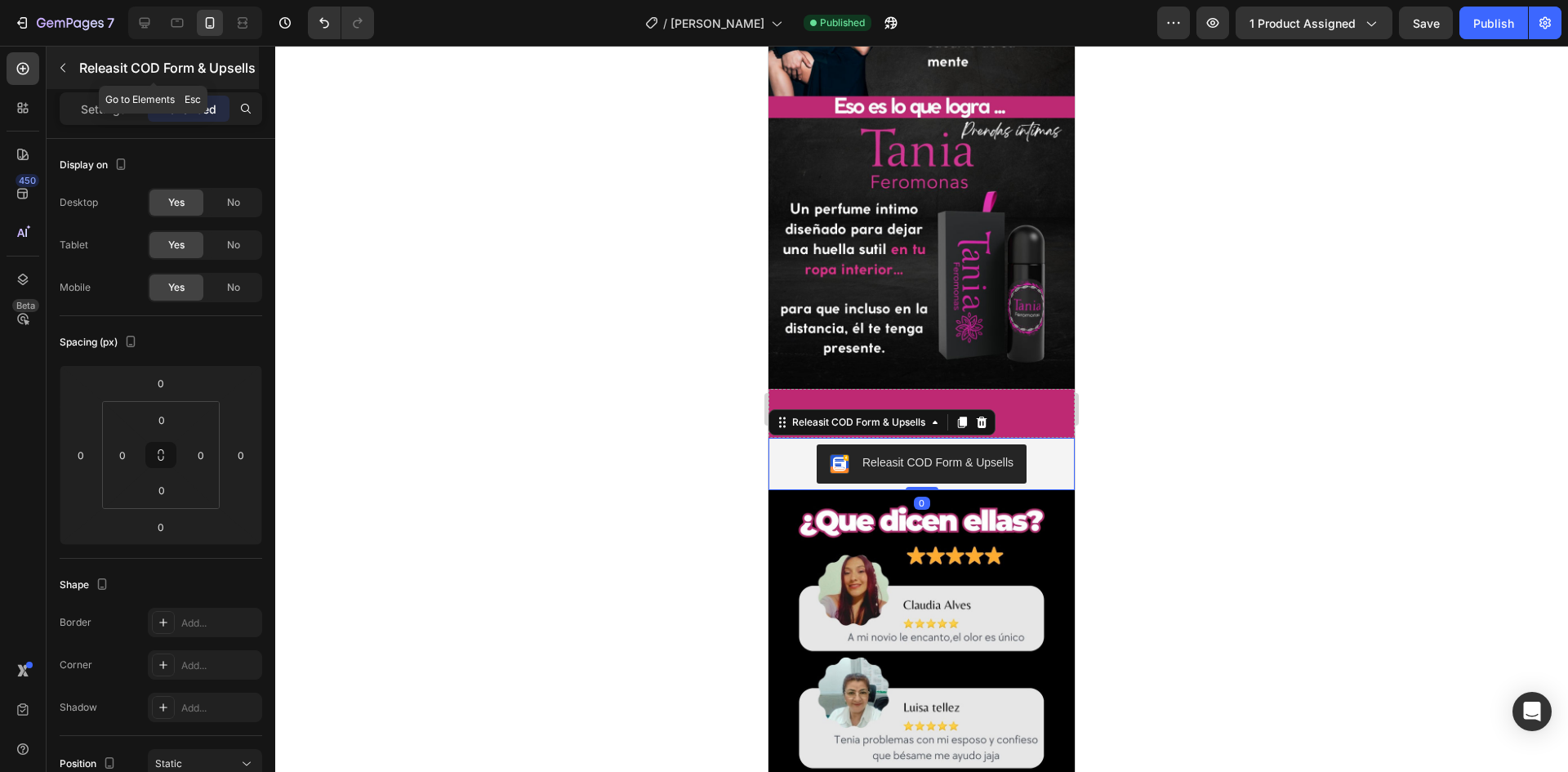
click at [70, 68] on button "button" at bounding box center [62, 68] width 26 height 26
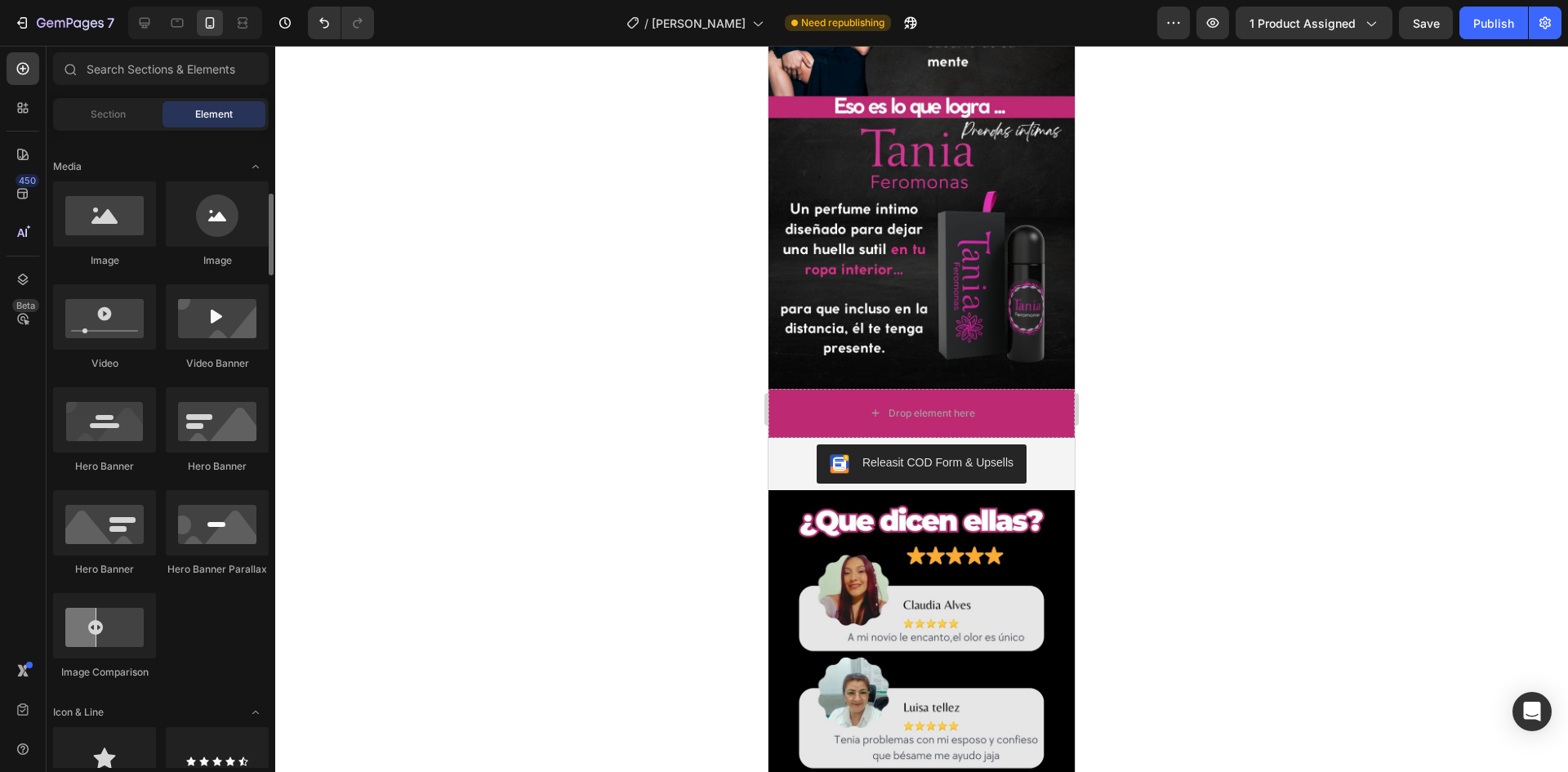
scroll to position [736, 0]
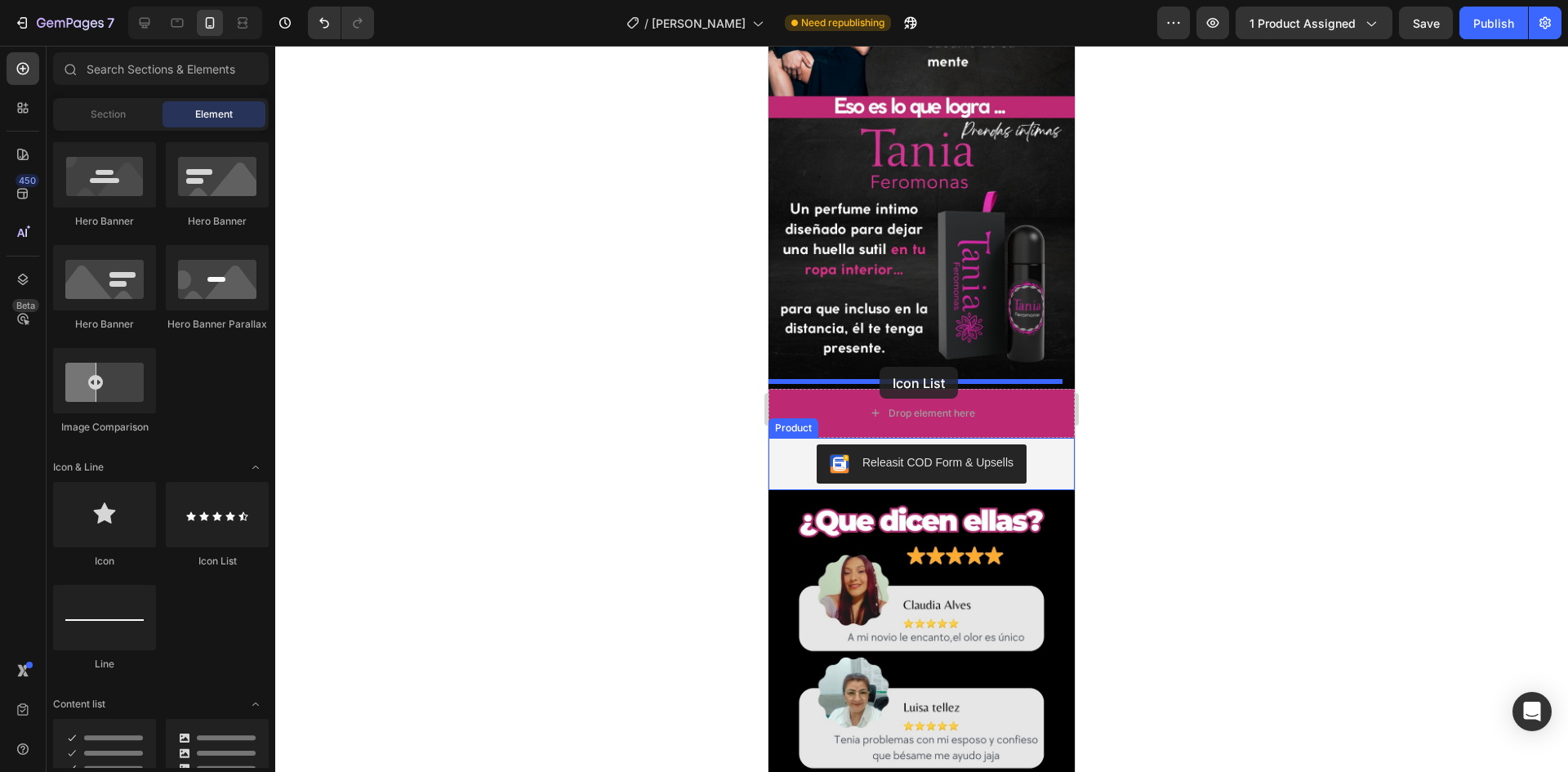
drag, startPoint x: 995, startPoint y: 578, endPoint x: 879, endPoint y: 367, distance: 240.8
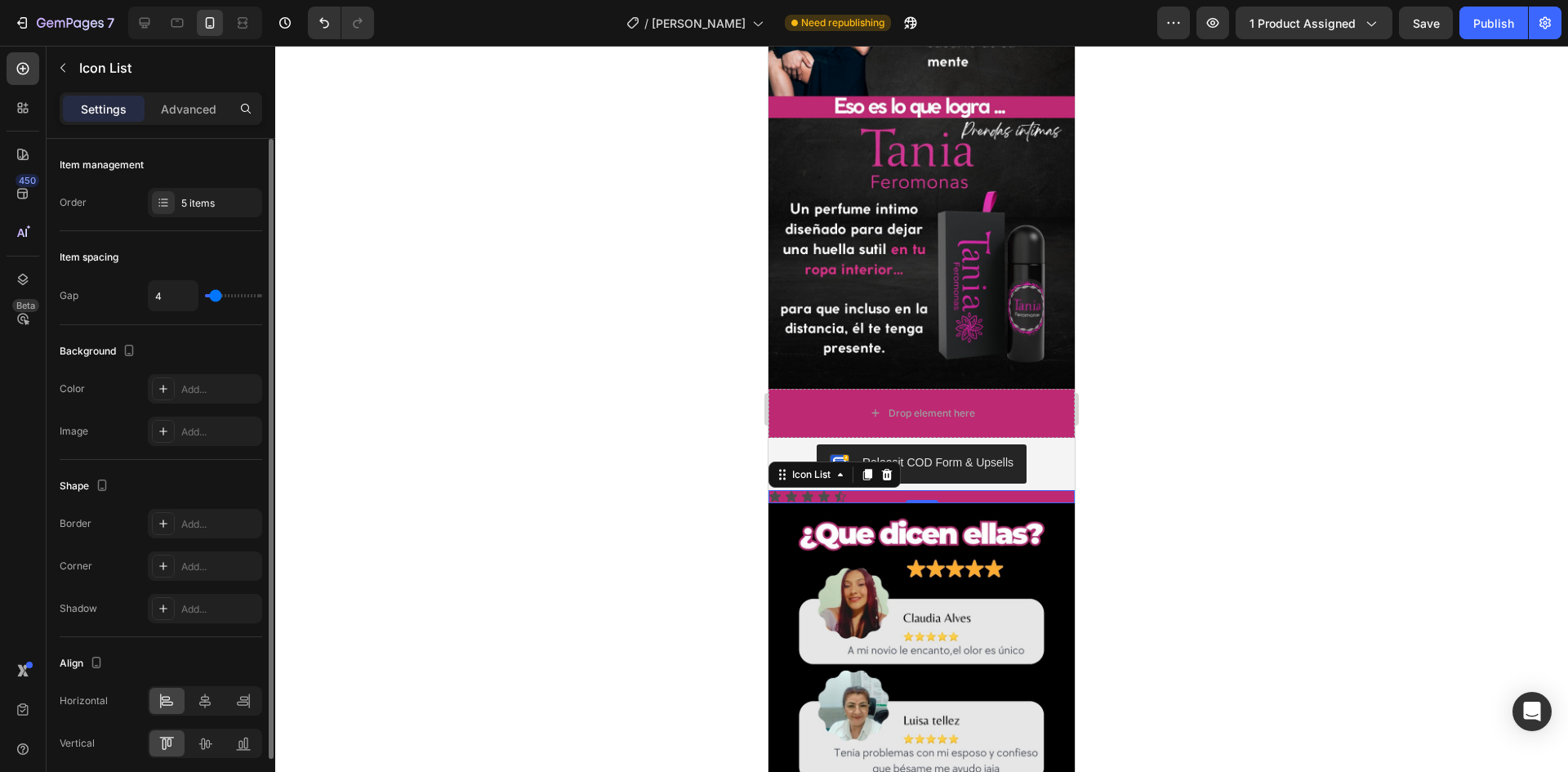
scroll to position [64, 0]
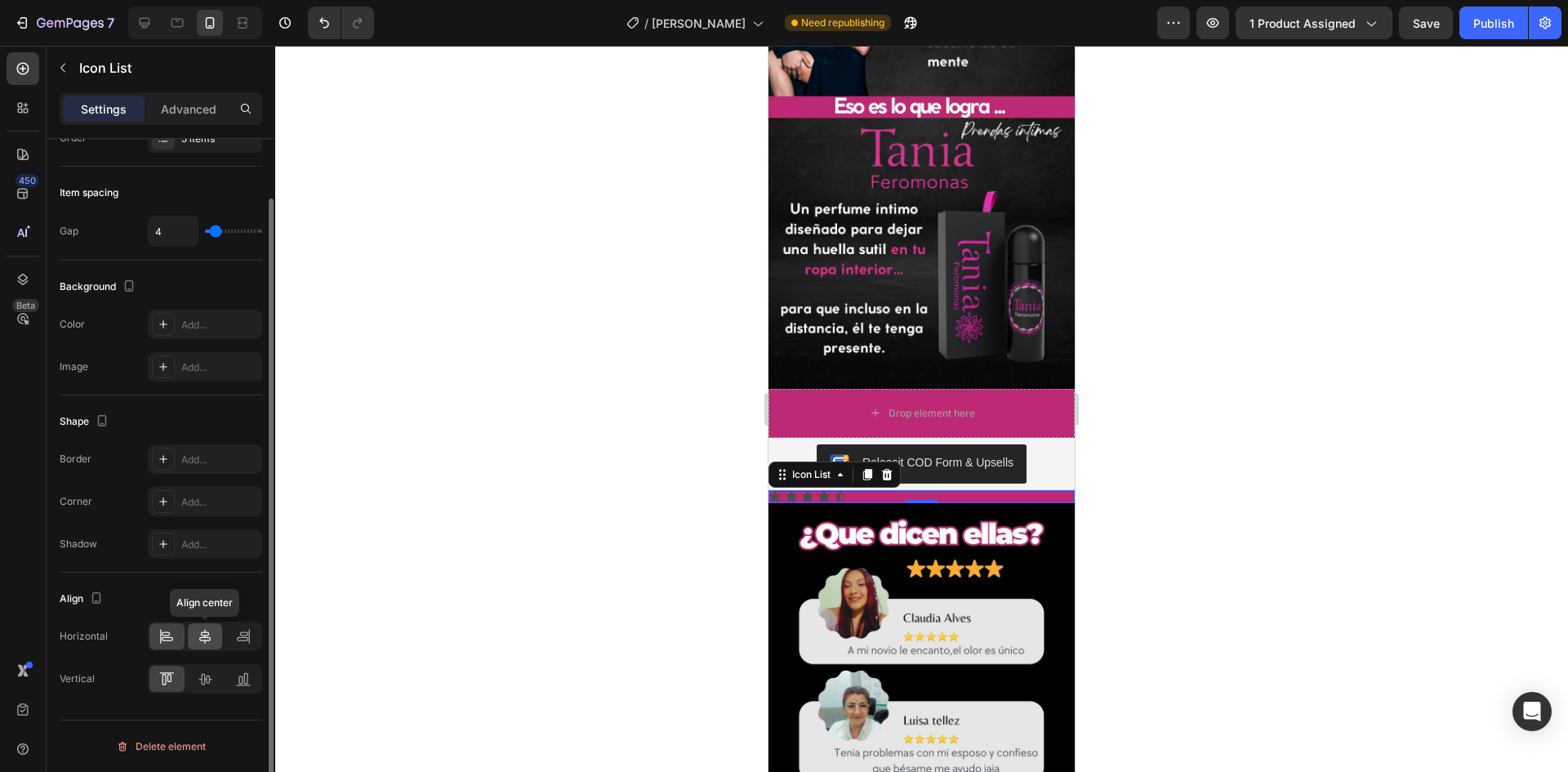
click at [208, 646] on div at bounding box center [205, 636] width 35 height 26
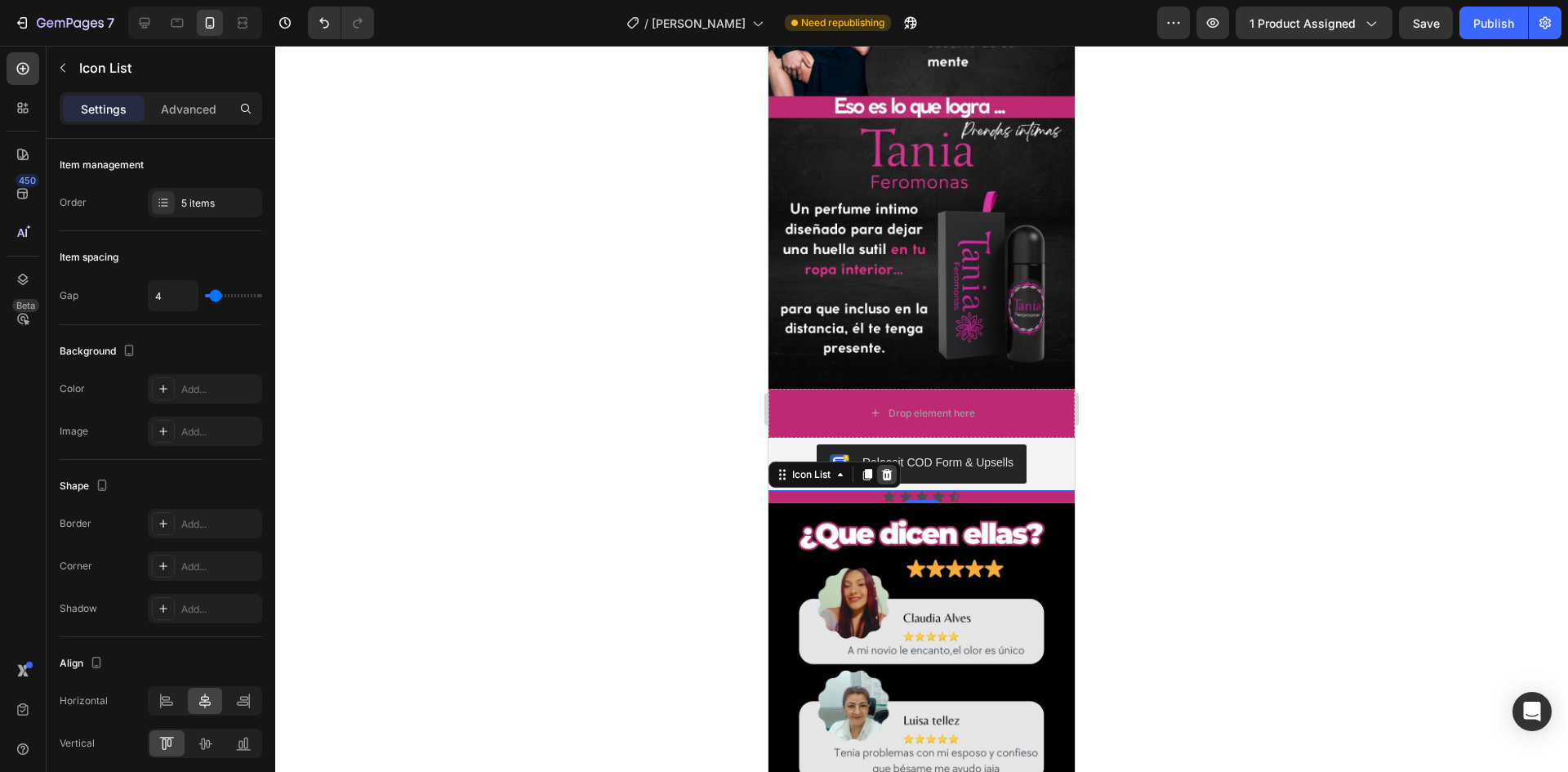
click at [889, 468] on icon at bounding box center [887, 475] width 13 height 13
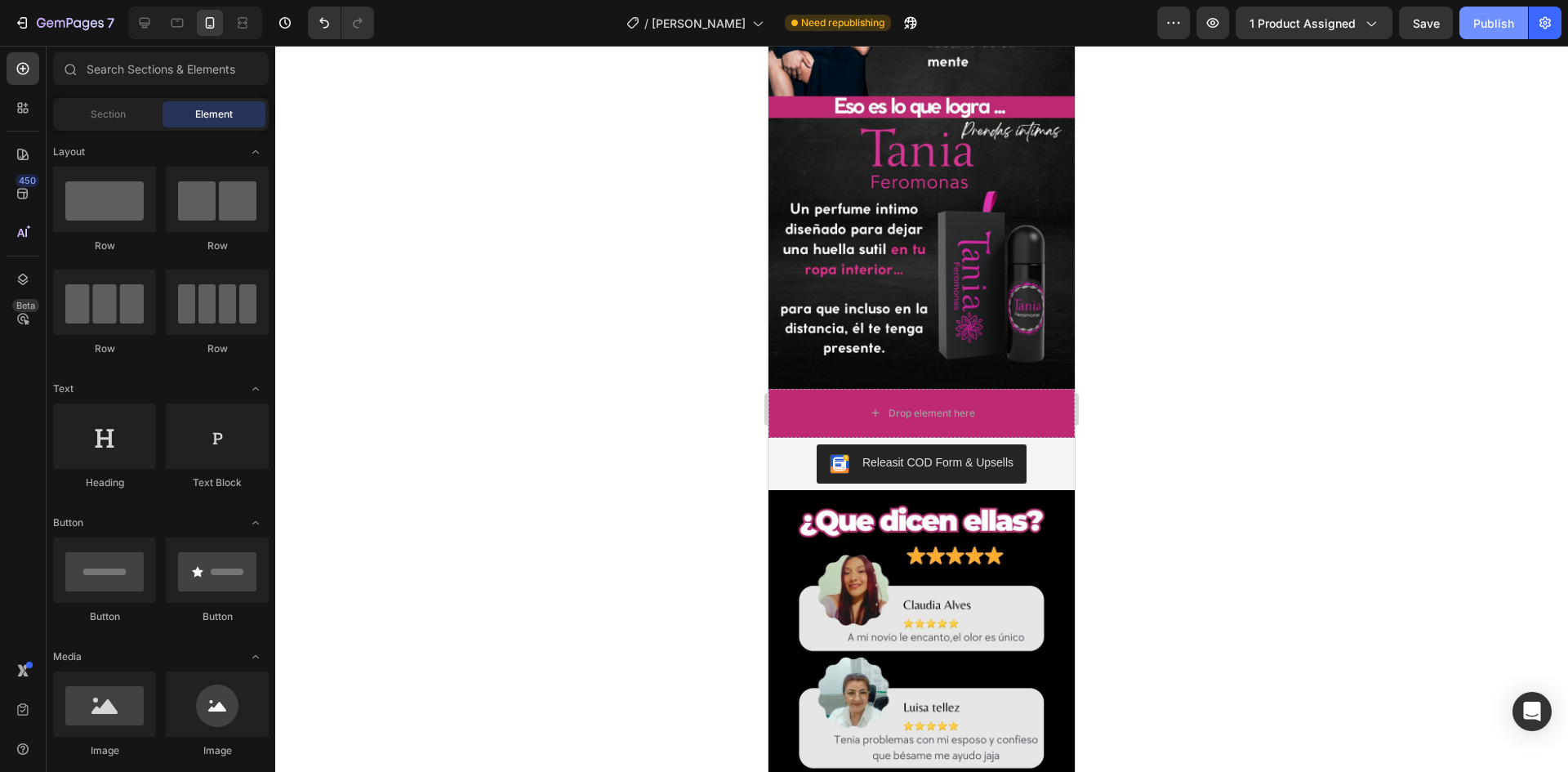
click at [1483, 24] on div "Publish" at bounding box center [1494, 23] width 41 height 17
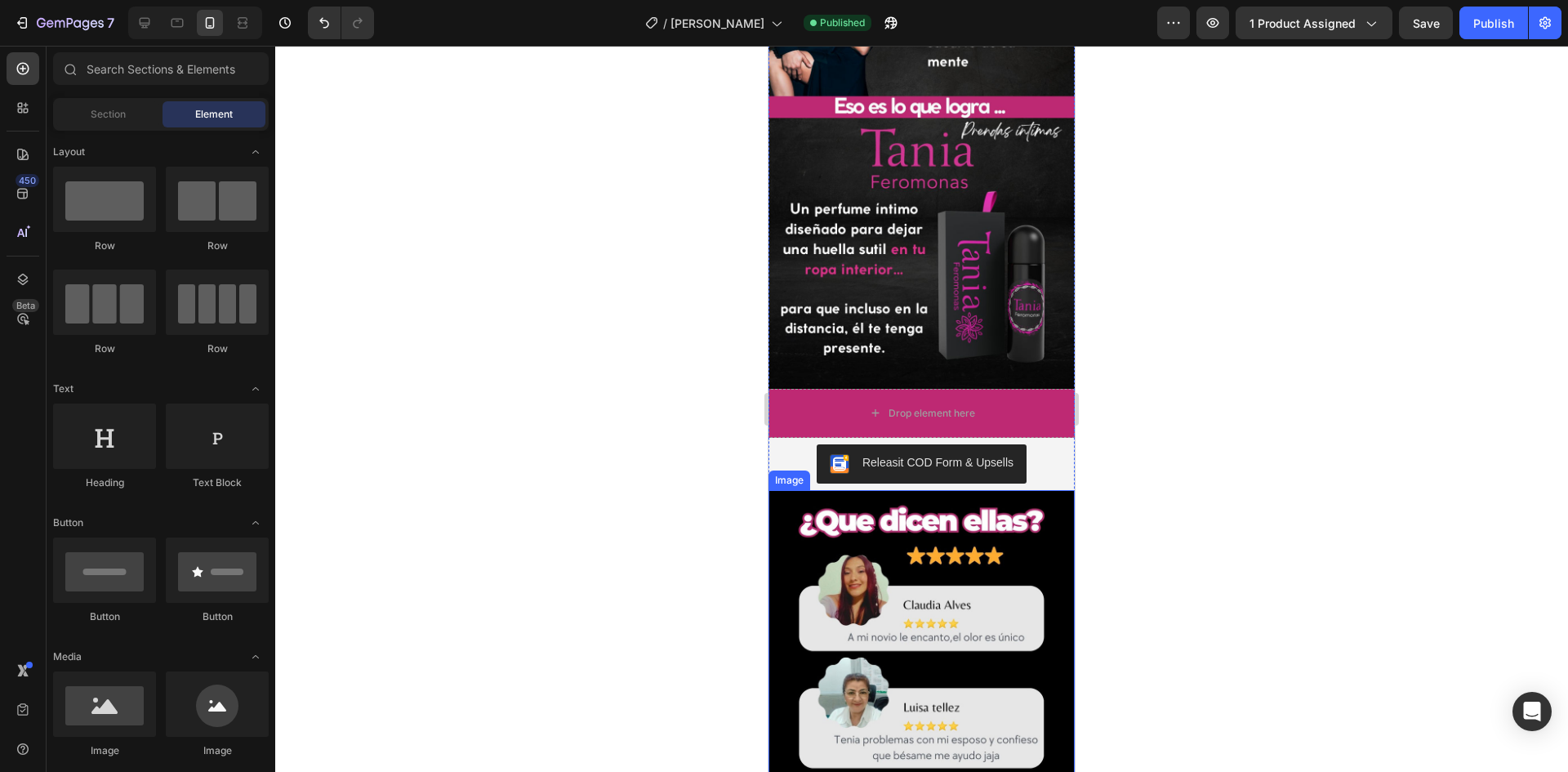
click at [1007, 490] on img at bounding box center [922, 760] width 306 height 541
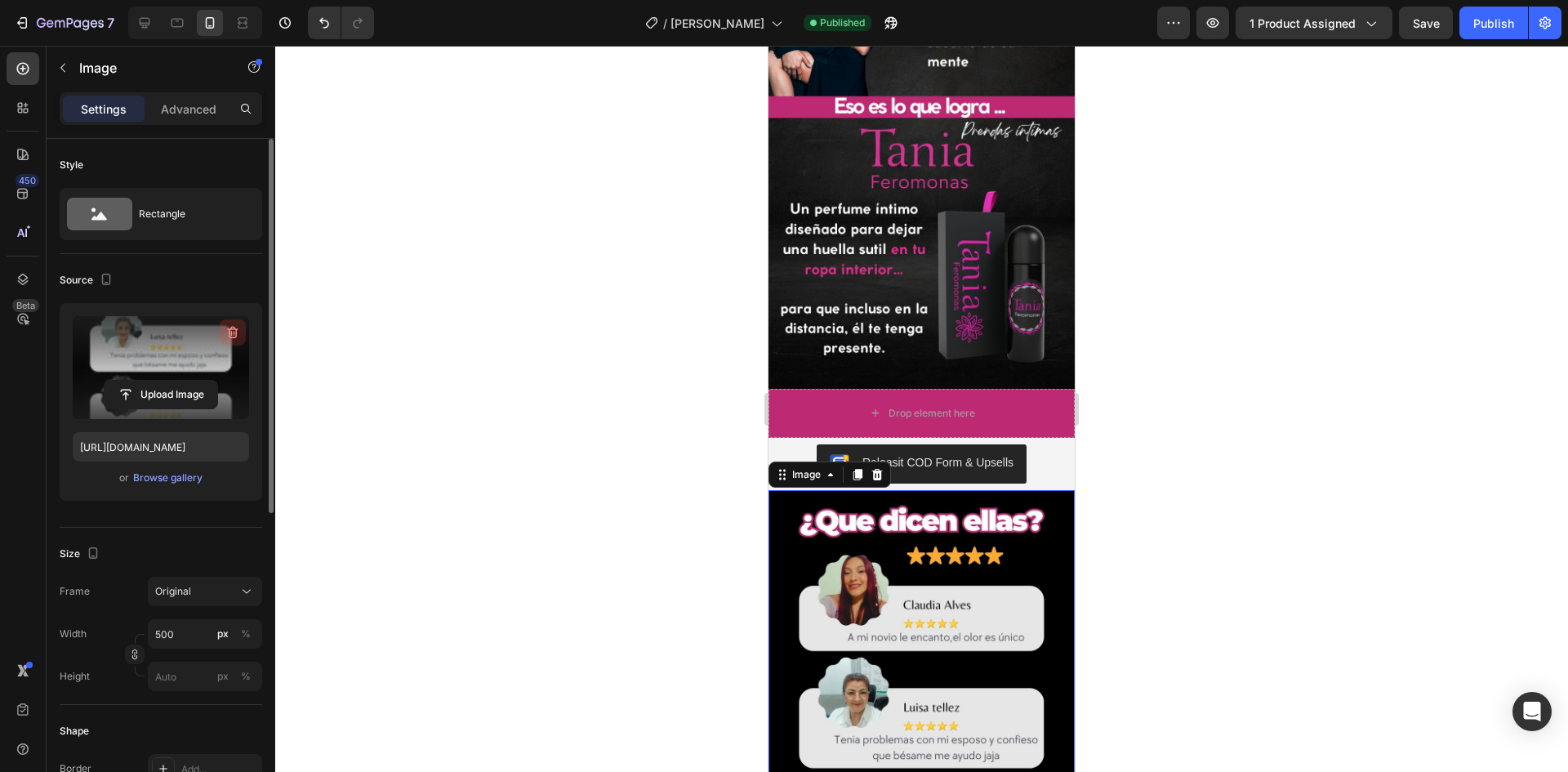
click at [236, 330] on icon "button" at bounding box center [233, 333] width 16 height 16
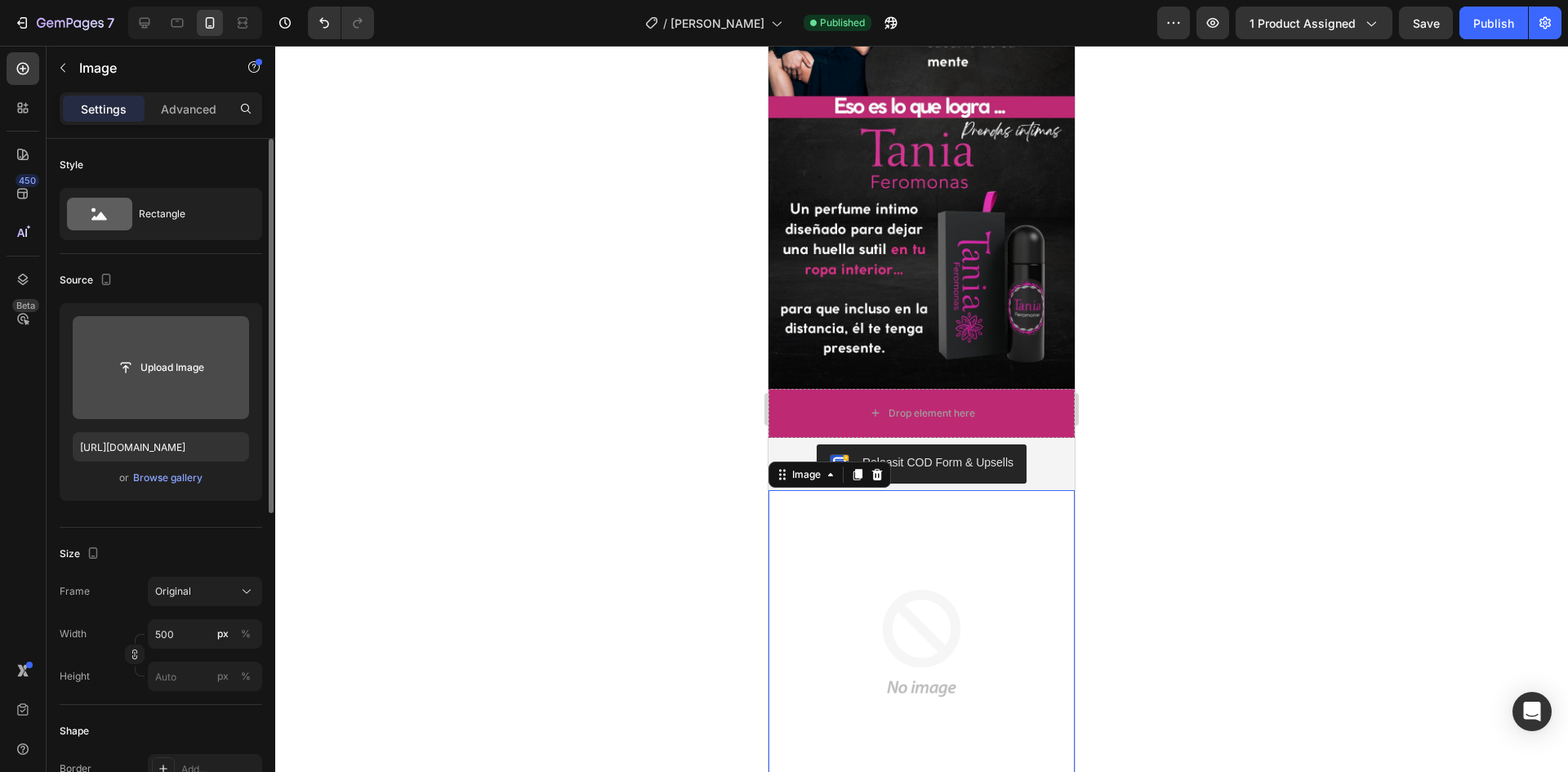
click at [1019, 555] on img at bounding box center [922, 643] width 306 height 306
click at [874, 468] on icon at bounding box center [878, 475] width 13 height 13
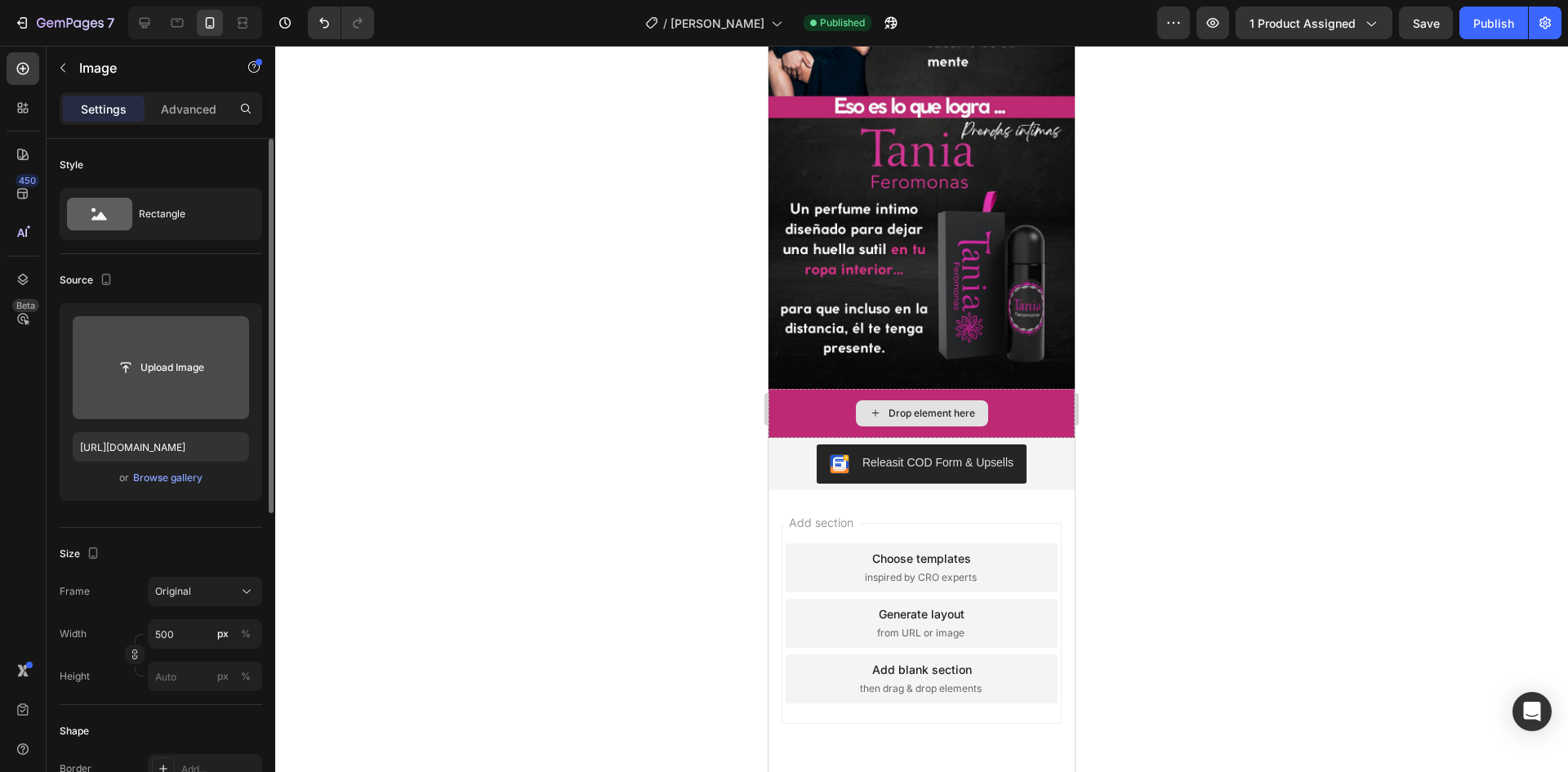
scroll to position [2407, 0]
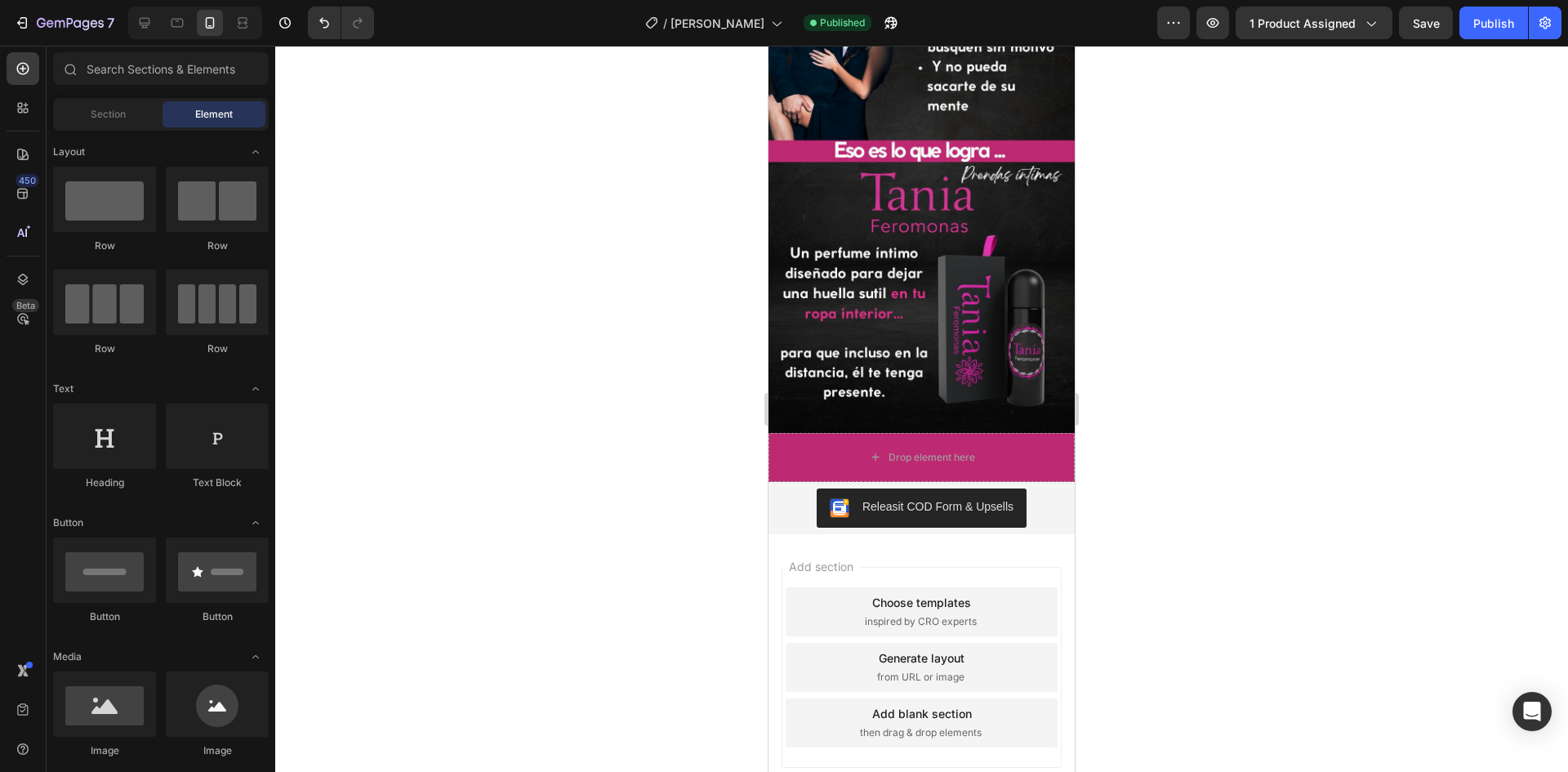
click at [1040, 567] on div "Add section Choose templates inspired by CRO experts Generate layout from URL o…" at bounding box center [922, 667] width 280 height 201
click at [1024, 567] on div "Add section Choose templates inspired by CRO experts Generate layout from URL o…" at bounding box center [922, 667] width 280 height 201
click at [1019, 673] on div "Add section Choose templates inspired by CRO experts Generate layout from URL o…" at bounding box center [922, 690] width 306 height 312
click at [1486, 22] on div "Publish" at bounding box center [1494, 23] width 41 height 17
